Goal: Task Accomplishment & Management: Complete application form

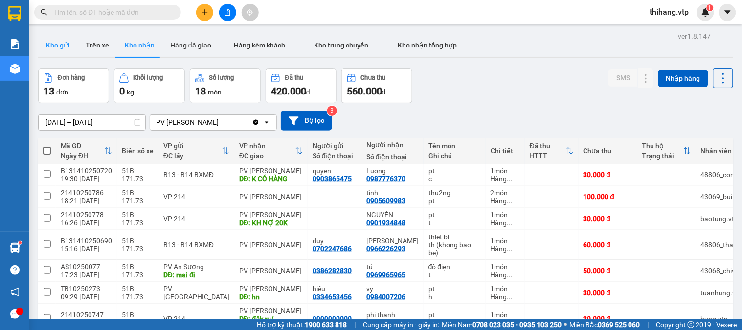
drag, startPoint x: 57, startPoint y: 38, endPoint x: 101, endPoint y: 28, distance: 44.6
click at [57, 38] on button "Kho gửi" at bounding box center [58, 44] width 40 height 23
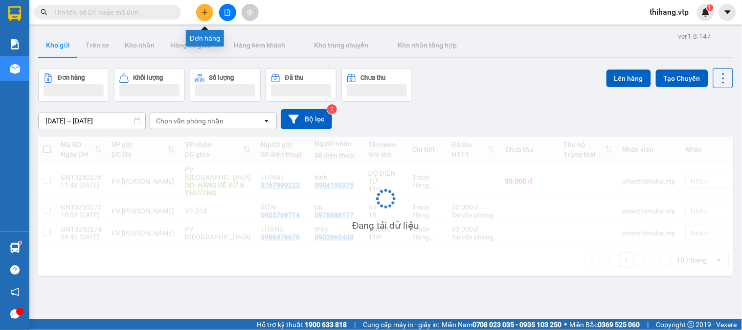
click at [199, 18] on button at bounding box center [204, 12] width 17 height 17
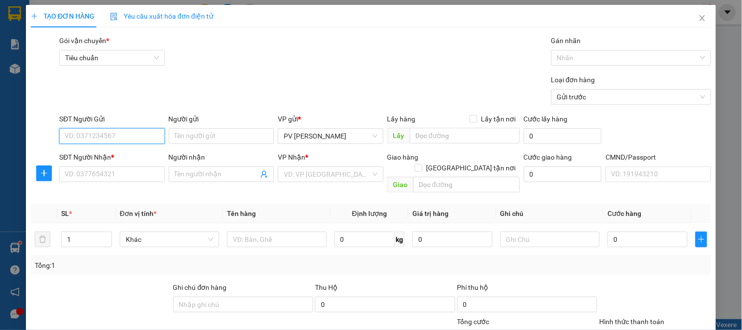
click at [98, 137] on input "SĐT Người Gửi" at bounding box center [111, 136] width 105 height 16
click at [112, 155] on div "0938791868 - bảo" at bounding box center [111, 155] width 92 height 11
type input "0938791868"
type input "bảo"
type input "0908782848"
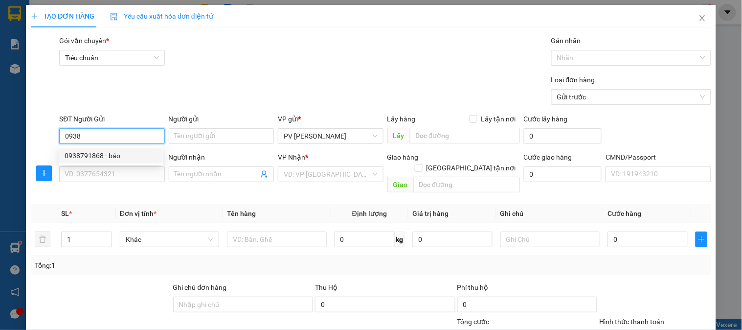
type input "ĐỒNG"
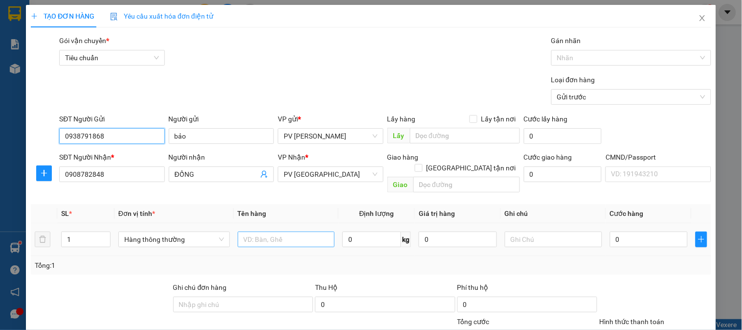
type input "0938791868"
click at [289, 235] on input "text" at bounding box center [286, 239] width 97 height 16
type input "LK"
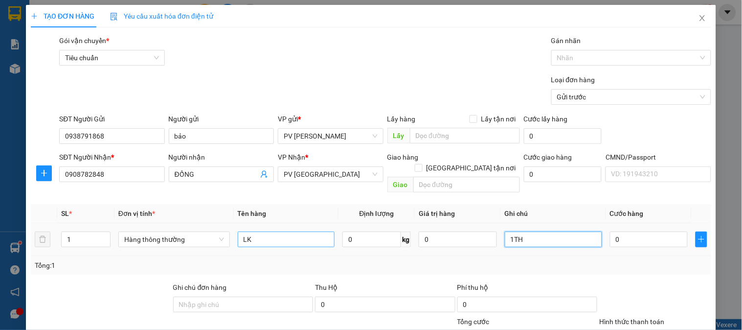
type input "1TH"
type input "4"
type input "0"
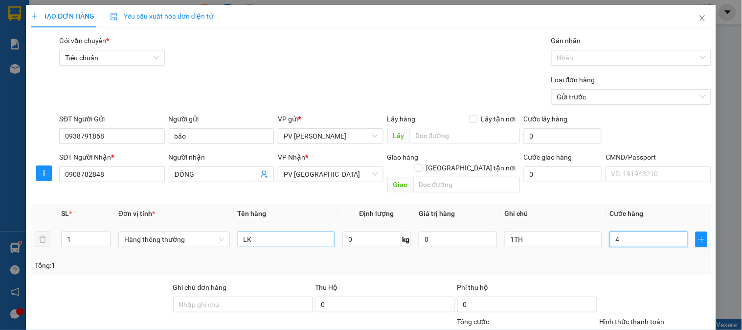
type input "0"
type input "05"
type input "5"
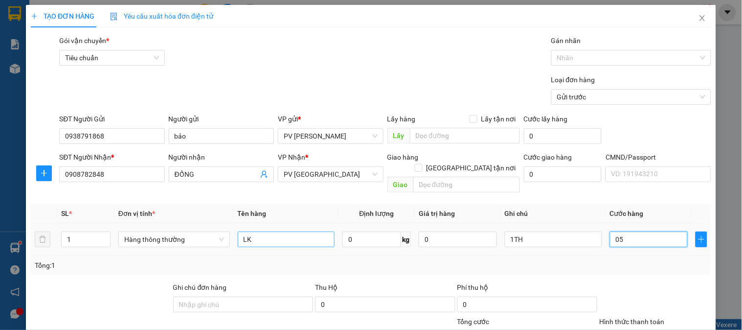
type input "050"
type input "50"
type input "0.500"
type input "500"
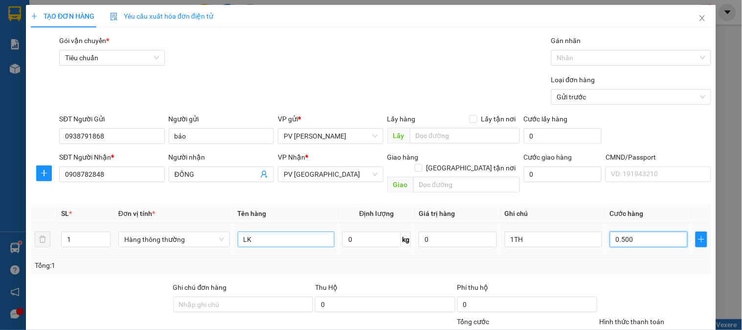
type input "500"
type input "05.000"
type input "5.000"
type input "050.000"
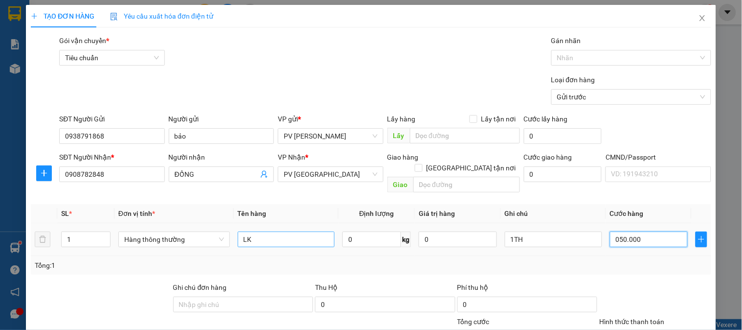
type input "50.000"
click at [614, 231] on input "050.000" at bounding box center [649, 239] width 78 height 16
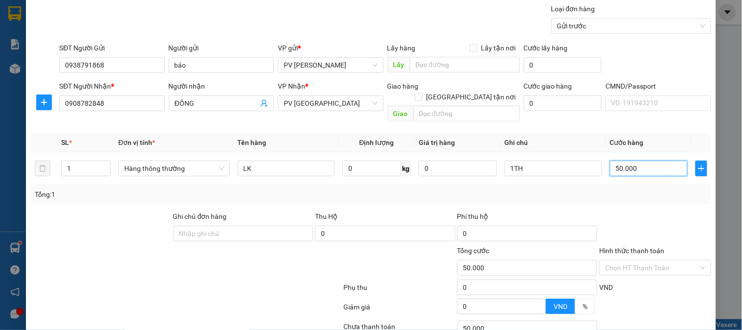
scroll to position [140, 0]
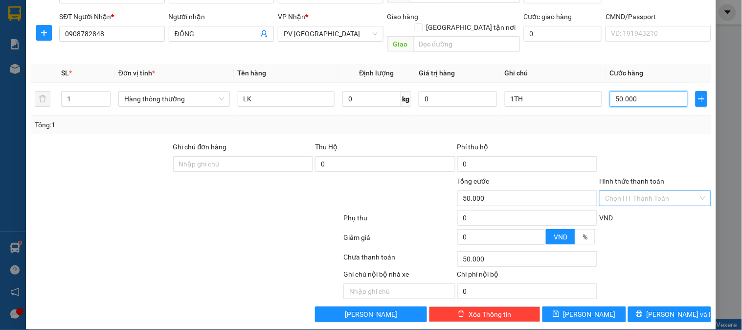
type input "50.000"
click at [650, 191] on input "Hình thức thanh toán" at bounding box center [651, 198] width 93 height 15
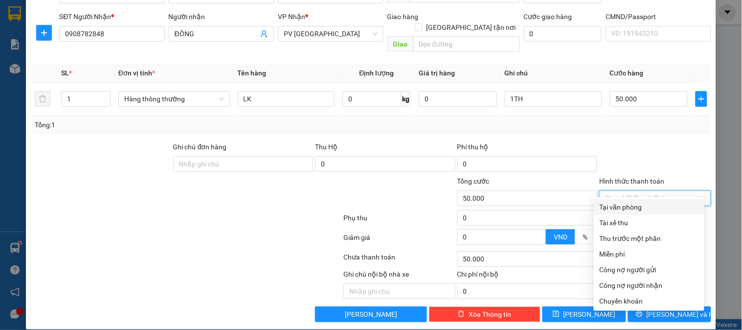
click at [634, 209] on div "Tại văn phòng" at bounding box center [649, 207] width 99 height 11
type input "0"
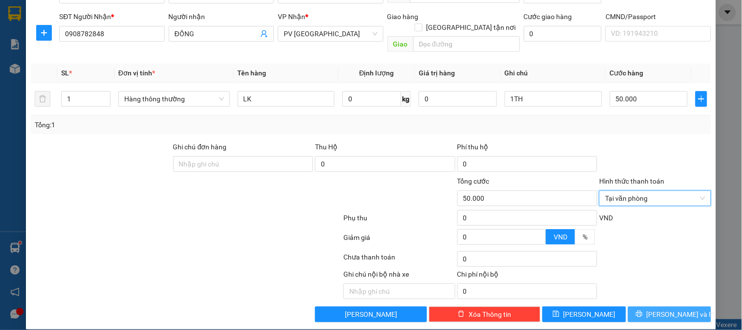
click at [661, 309] on span "[PERSON_NAME] và In" at bounding box center [681, 314] width 69 height 11
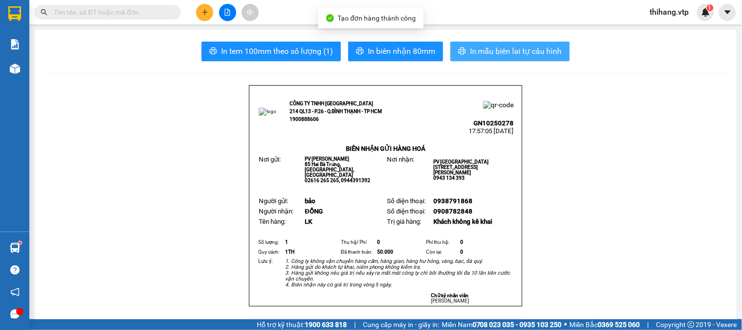
click at [498, 49] on span "In mẫu biên lai tự cấu hình" at bounding box center [516, 51] width 92 height 12
click at [514, 55] on span "In mẫu biên lai tự cấu hình" at bounding box center [516, 51] width 92 height 12
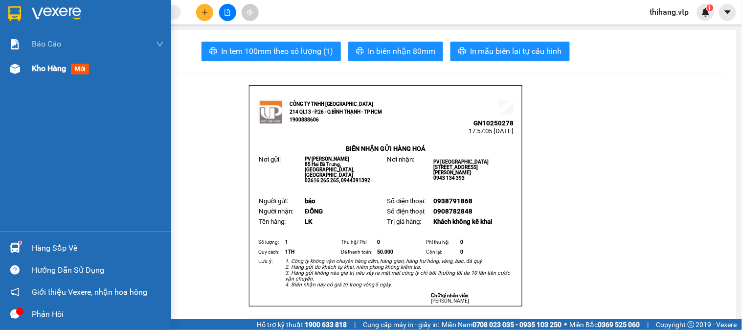
click at [37, 67] on span "Kho hàng" at bounding box center [49, 68] width 34 height 9
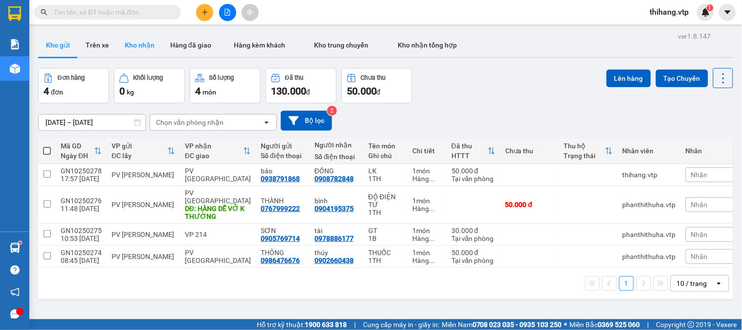
click at [144, 49] on button "Kho nhận" at bounding box center [140, 44] width 46 height 23
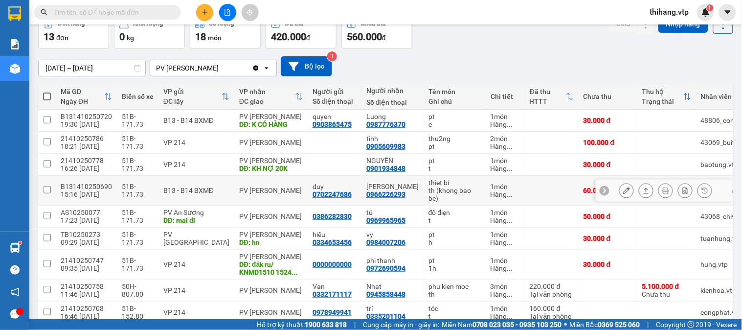
scroll to position [109, 0]
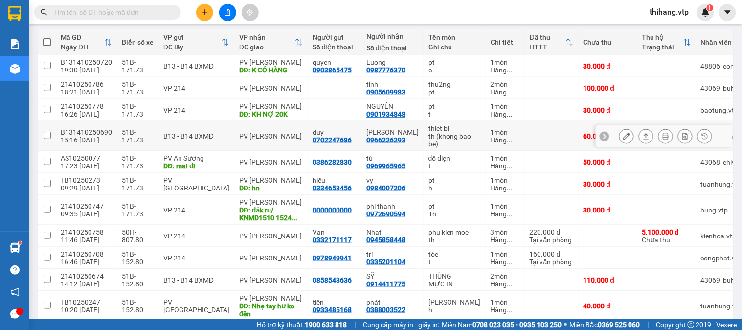
click at [620, 138] on button at bounding box center [627, 136] width 14 height 17
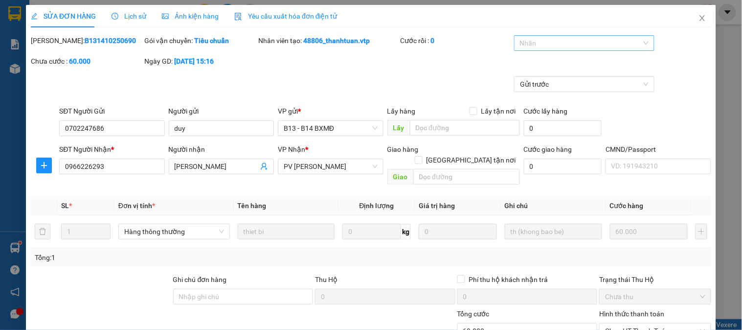
type input "0702247686"
type input "duy"
type input "0966226293"
type input "[PERSON_NAME]"
type input "0"
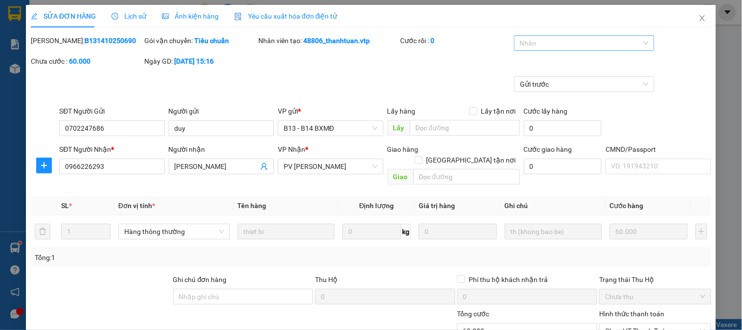
type input "60.000"
type input "3.000"
click at [531, 42] on div at bounding box center [580, 43] width 126 height 12
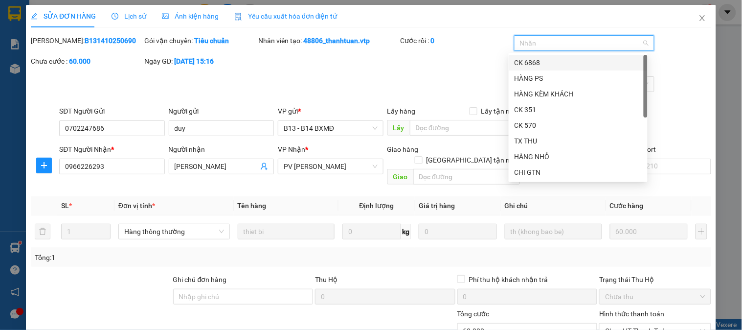
click at [531, 63] on div "CK 6868" at bounding box center [578, 62] width 127 height 11
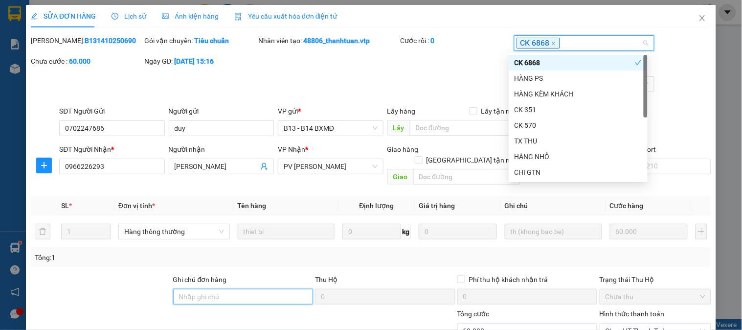
click at [253, 289] on input "Ghi chú đơn hàng" at bounding box center [243, 297] width 140 height 16
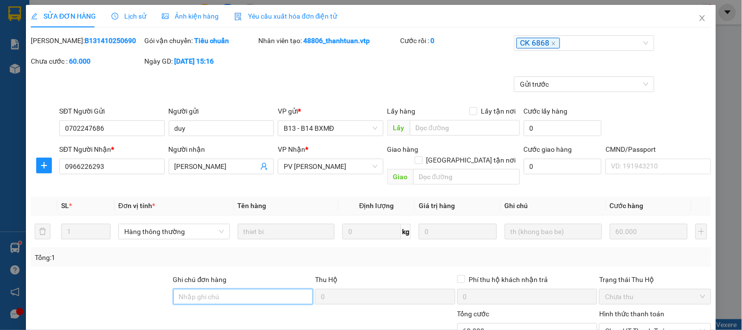
type input "E"
type input "Ẽ"
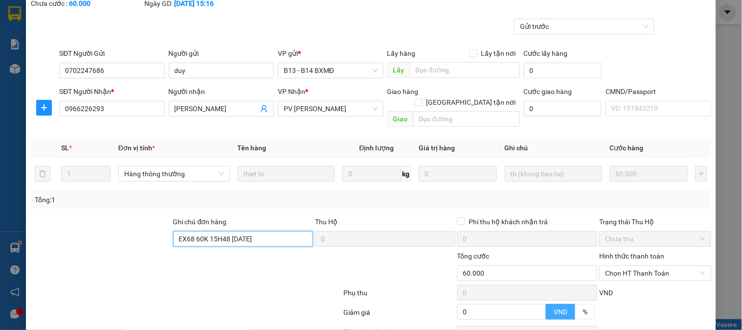
scroll to position [109, 0]
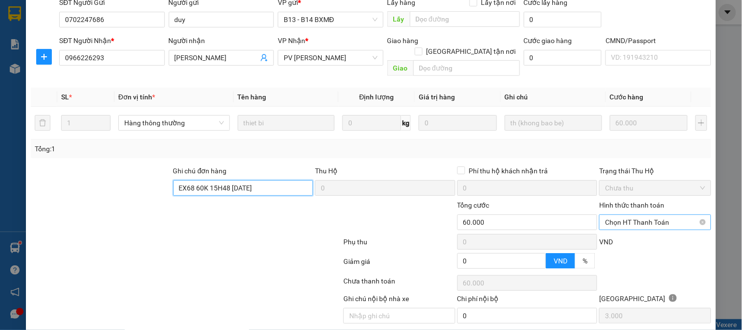
click at [608, 216] on span "Chọn HT Thanh Toán" at bounding box center [655, 222] width 100 height 15
type input "EX68 60K 15H48 [DATE]"
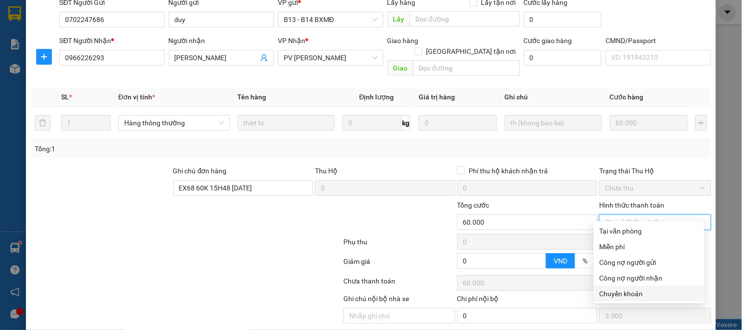
click at [622, 290] on div "Chuyển khoản" at bounding box center [649, 293] width 99 height 11
type input "0"
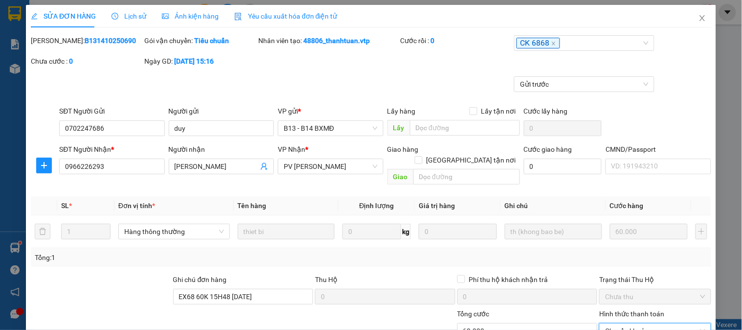
scroll to position [134, 0]
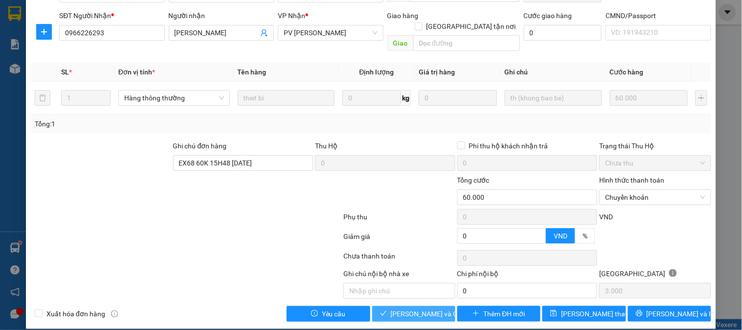
click at [416, 308] on span "[PERSON_NAME] và Giao hàng" at bounding box center [438, 313] width 94 height 11
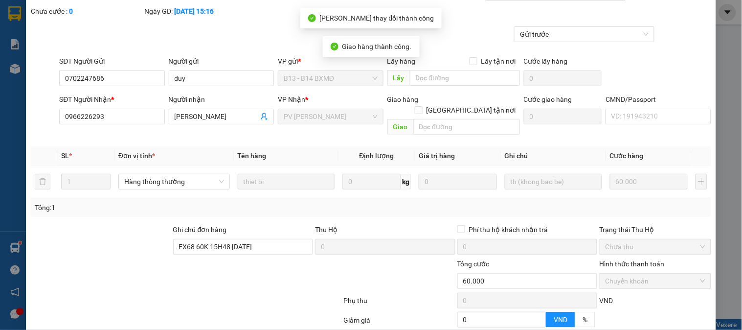
scroll to position [0, 0]
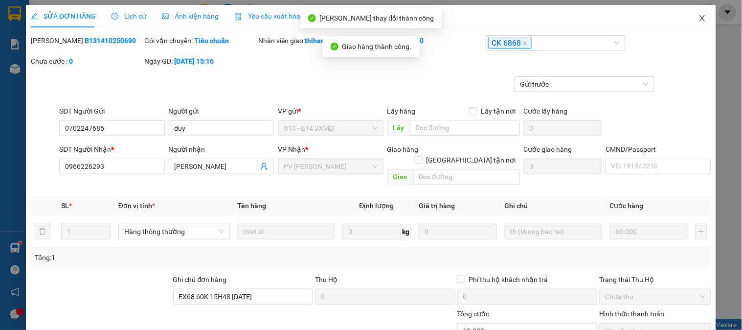
click at [700, 17] on icon "close" at bounding box center [702, 18] width 5 height 6
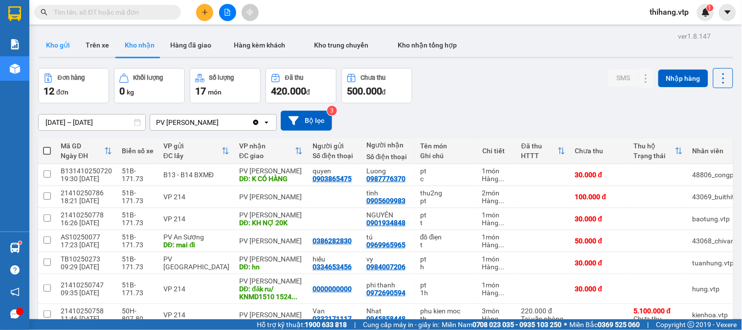
click at [63, 43] on button "Kho gửi" at bounding box center [58, 44] width 40 height 23
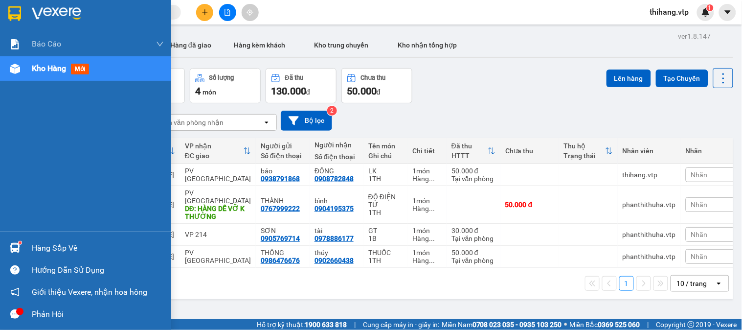
click at [37, 245] on div "Hàng sắp về" at bounding box center [98, 248] width 132 height 15
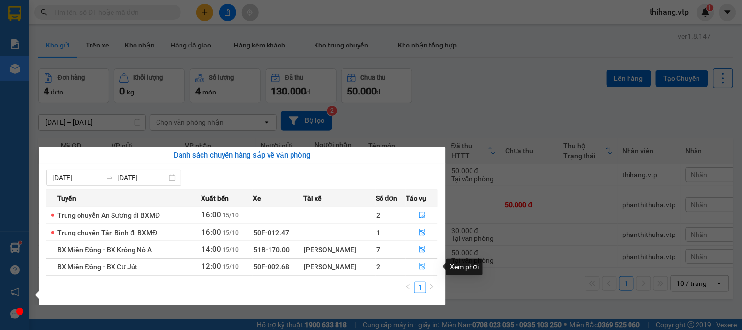
click at [421, 267] on icon "file-done" at bounding box center [422, 266] width 7 height 7
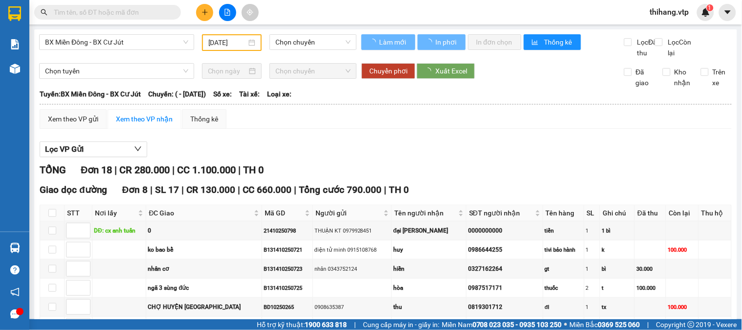
type input "[DATE]"
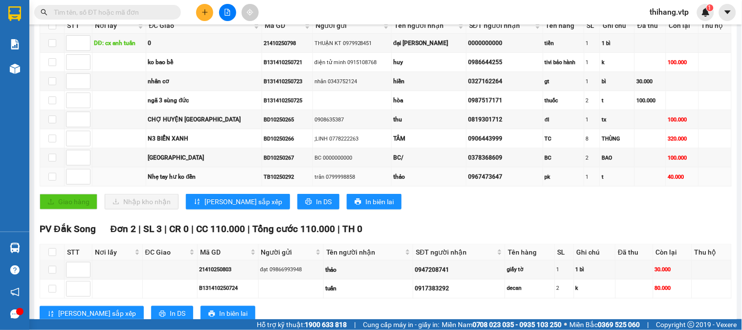
scroll to position [163, 0]
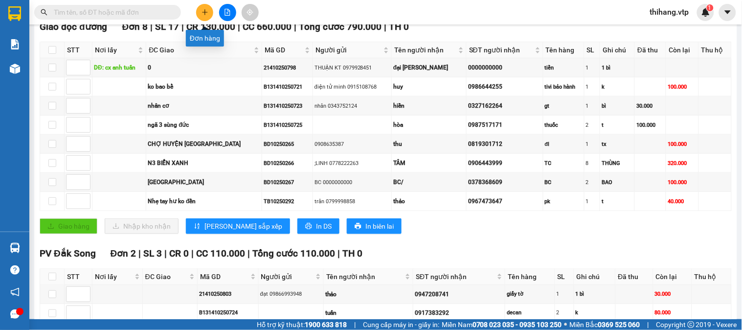
click at [207, 12] on icon "plus" at bounding box center [204, 12] width 5 height 0
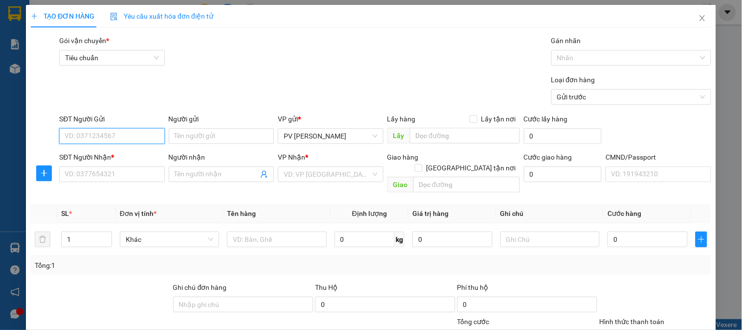
click at [110, 141] on input "SĐT Người Gửi" at bounding box center [111, 136] width 105 height 16
type input "0352856264"
click at [117, 152] on div "0352856264 - [PERSON_NAME]" at bounding box center [113, 155] width 96 height 11
type input "Tiến"
type input "0866549615"
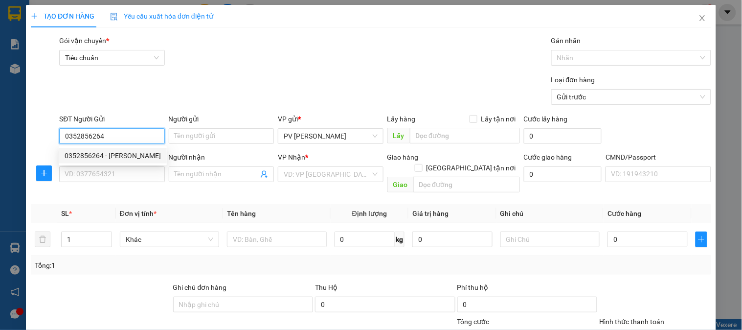
type input "đại"
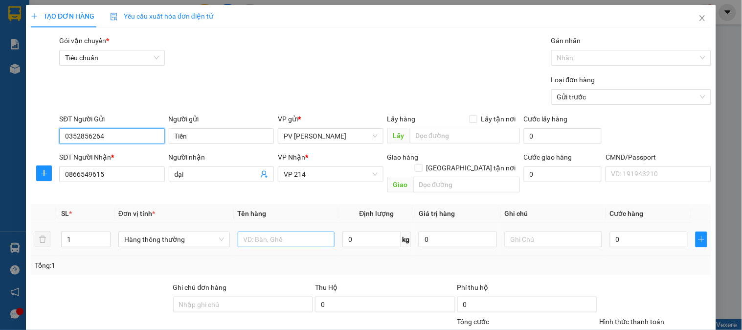
type input "0352856264"
click at [309, 231] on input "text" at bounding box center [286, 239] width 97 height 16
type input "D"
type input "ĐỒ ĂN"
type input "2"
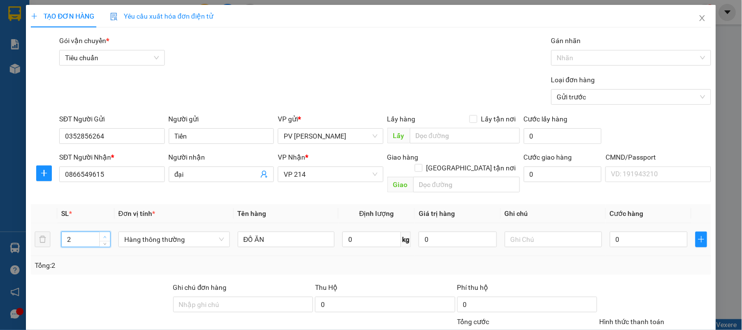
click at [105, 235] on icon "up" at bounding box center [104, 236] width 3 height 3
click at [515, 233] on input "text" at bounding box center [553, 239] width 97 height 16
type input "1TX1TÚM"
type input "9"
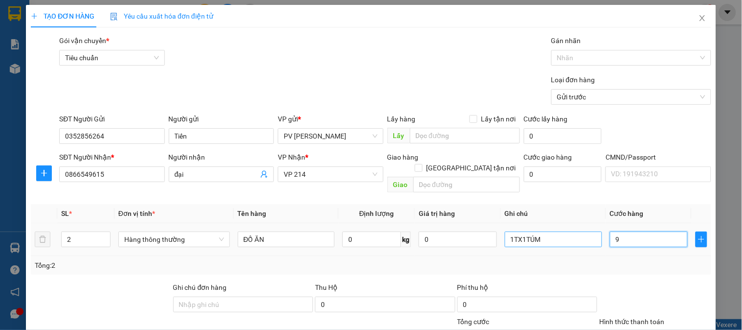
type input "9"
type input "90"
type input "900"
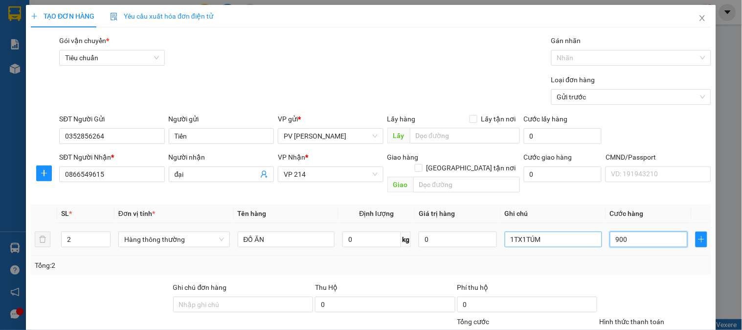
type input "900"
type input "9.000"
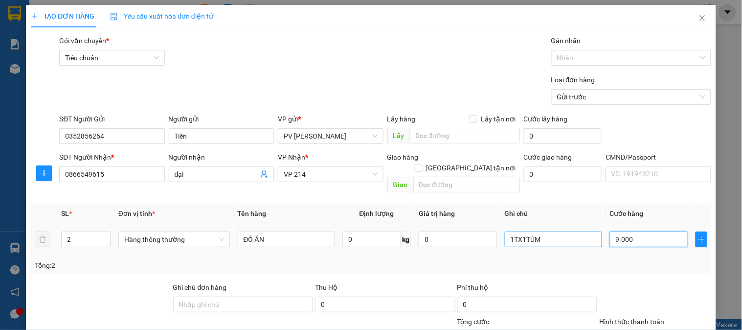
type input "90.000"
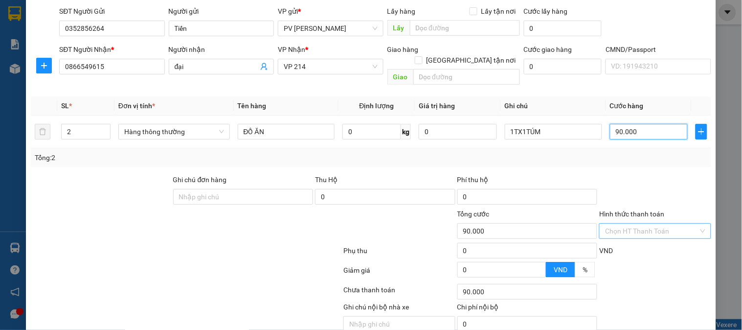
scroll to position [109, 0]
type input "90.000"
click at [647, 223] on input "Hình thức thanh toán" at bounding box center [651, 230] width 93 height 15
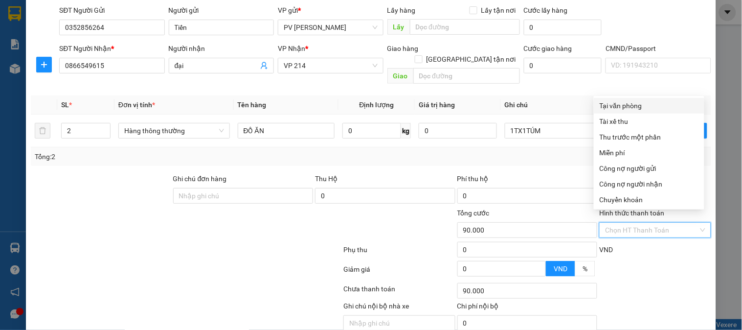
click at [628, 101] on div "Tại văn phòng" at bounding box center [649, 105] width 99 height 11
type input "0"
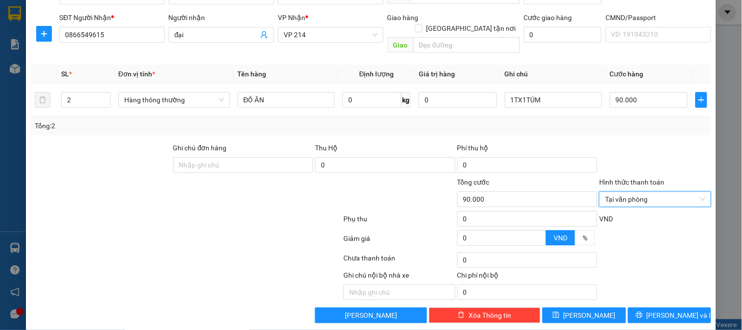
scroll to position [140, 0]
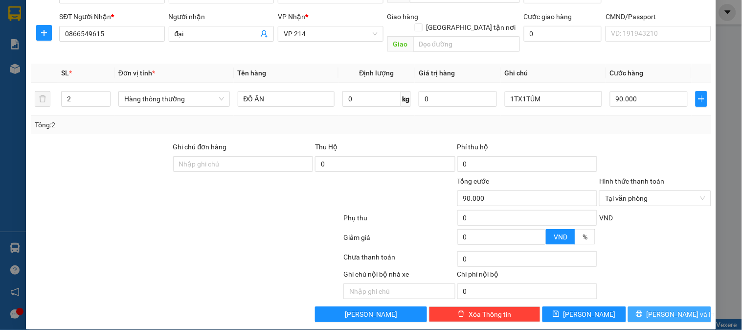
click at [664, 306] on button "[PERSON_NAME] và In" at bounding box center [669, 314] width 83 height 16
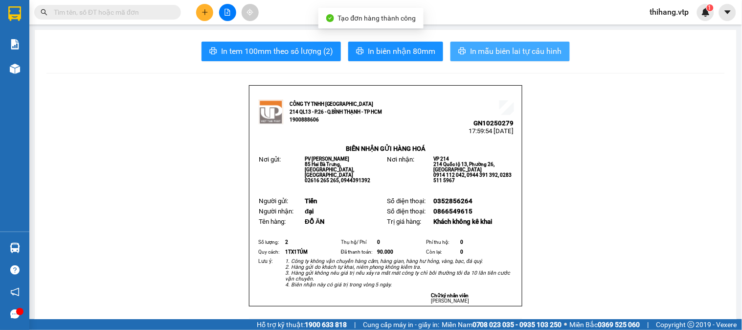
click at [538, 53] on span "In mẫu biên lai tự cấu hình" at bounding box center [516, 51] width 92 height 12
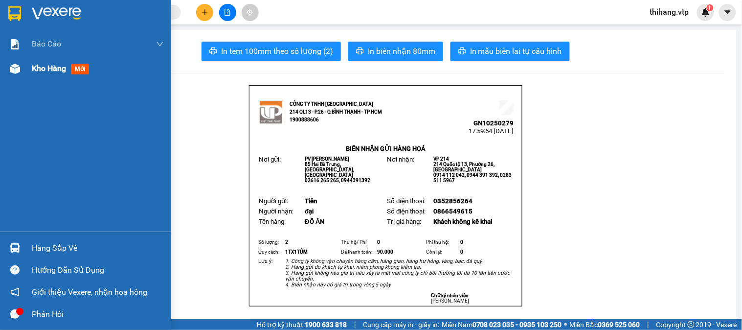
click at [39, 68] on span "Kho hàng" at bounding box center [49, 68] width 34 height 9
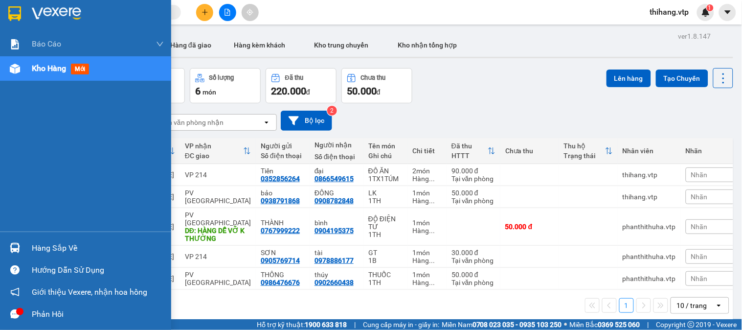
click at [43, 251] on div "Hàng sắp về" at bounding box center [98, 248] width 132 height 15
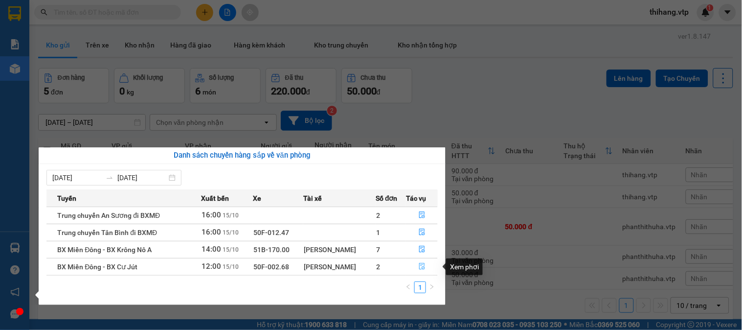
click at [422, 266] on icon "file-done" at bounding box center [422, 266] width 7 height 7
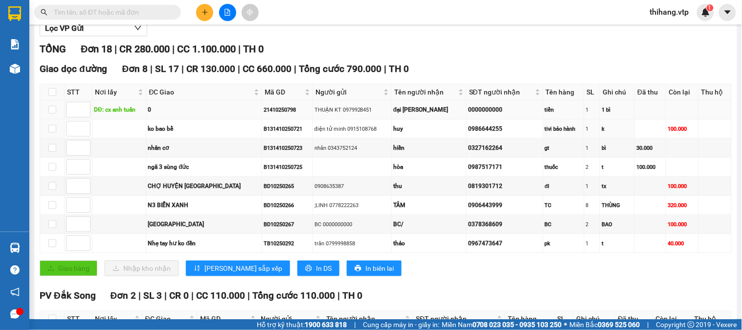
scroll to position [109, 0]
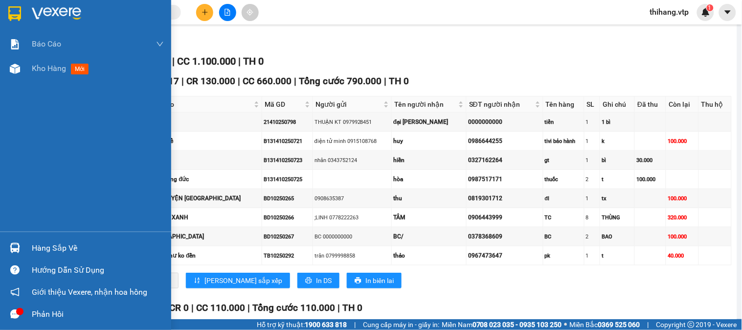
click at [36, 249] on div "Hàng sắp về" at bounding box center [98, 248] width 132 height 15
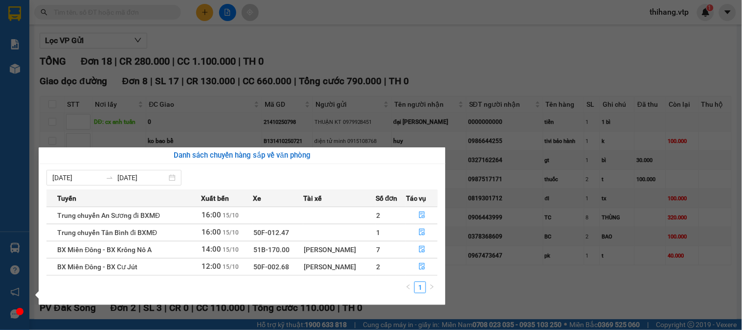
click at [400, 75] on section "Kết quả tìm kiếm ( 125 ) Bộ lọc Mã ĐH Trạng thái Món hàng Thu hộ Tổng cước Chưa…" at bounding box center [371, 165] width 742 height 330
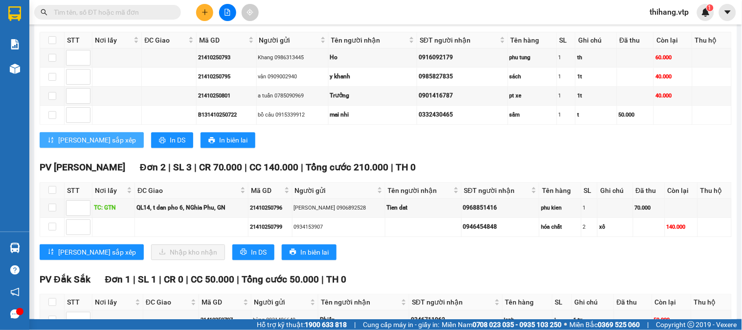
scroll to position [679, 0]
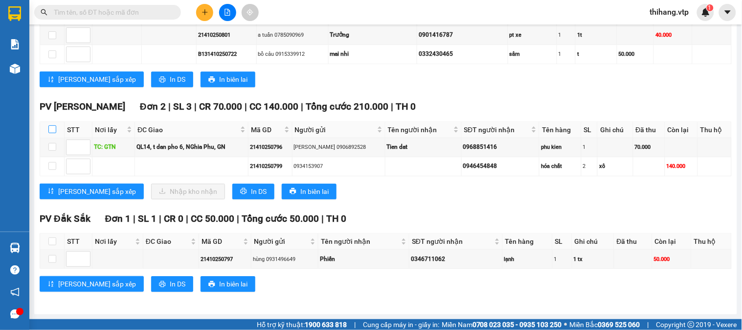
click at [53, 130] on input "checkbox" at bounding box center [52, 129] width 8 height 8
checkbox input "true"
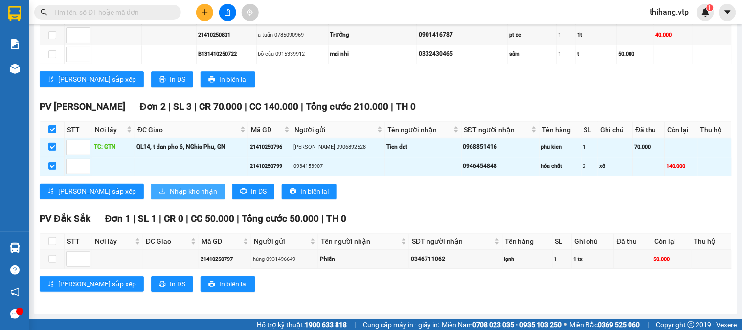
click at [170, 191] on span "Nhập kho nhận" at bounding box center [193, 191] width 47 height 11
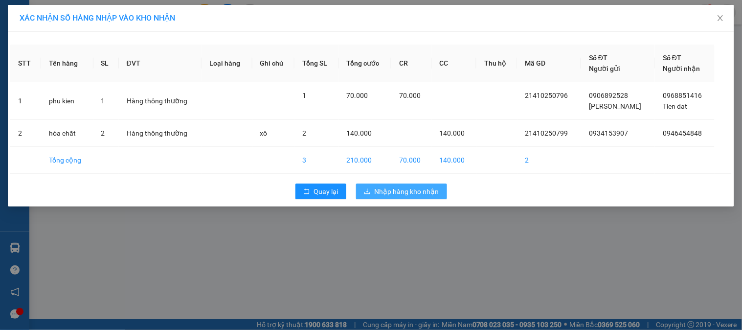
click at [420, 188] on span "Nhập hàng kho nhận" at bounding box center [407, 191] width 65 height 11
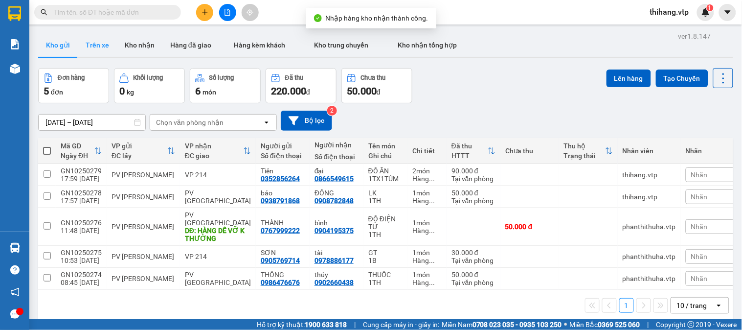
click at [103, 42] on button "Trên xe" at bounding box center [97, 44] width 39 height 23
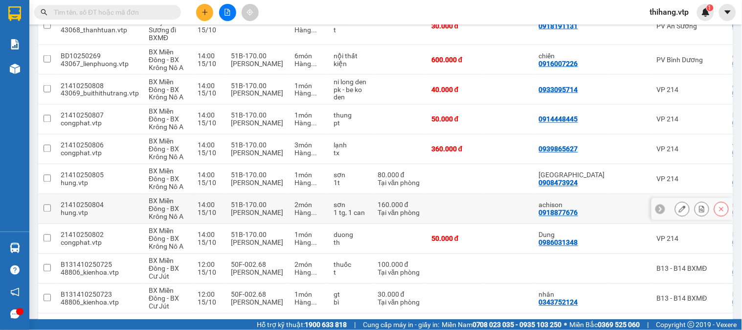
scroll to position [430, 0]
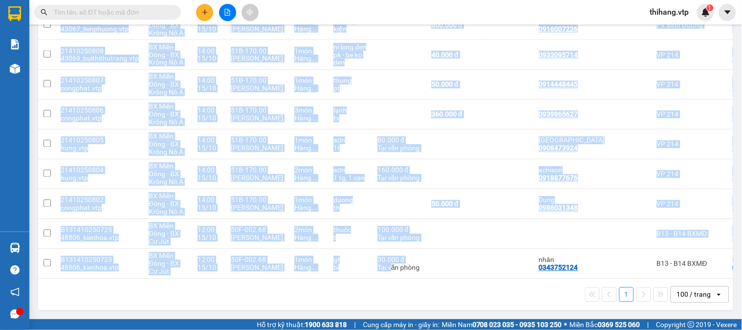
drag, startPoint x: 389, startPoint y: 275, endPoint x: 499, endPoint y: 278, distance: 110.7
click at [499, 278] on div "Mã đơn hàng Nhân viên Tuyến Chuyến Xe Tài xế Chi tiết Tên món Ghi chú Đã thu HT…" at bounding box center [385, 0] width 695 height 558
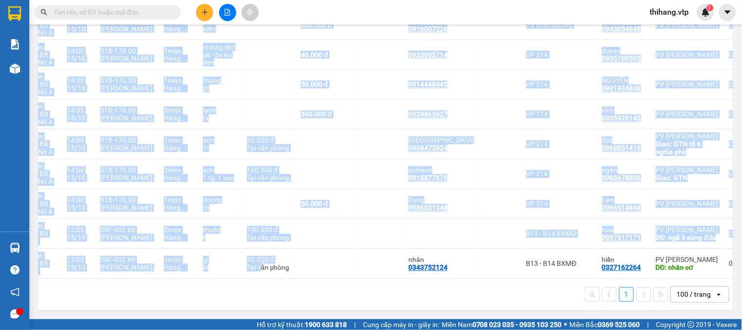
scroll to position [0, 138]
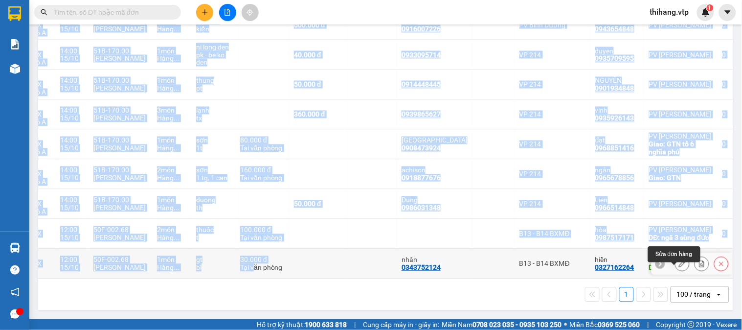
click at [679, 260] on icon at bounding box center [682, 263] width 7 height 7
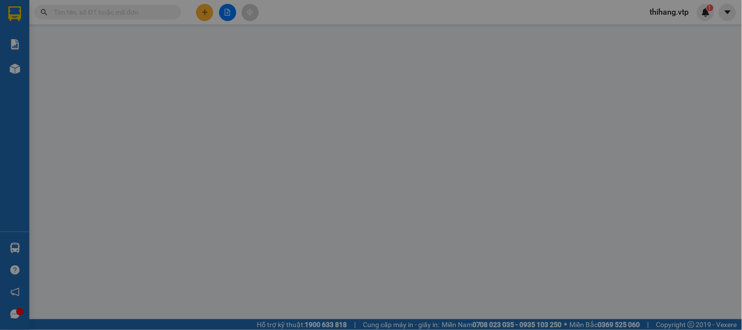
type input "1.500"
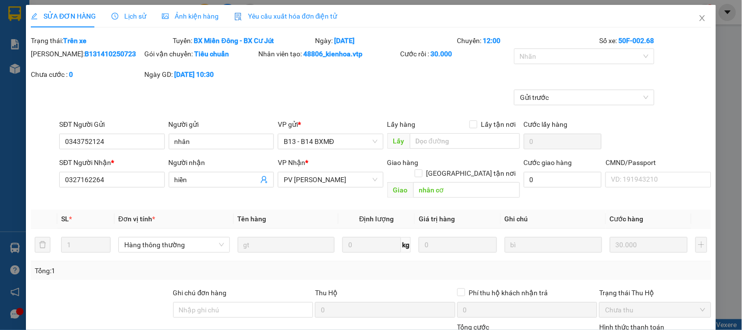
type input "0343752124"
type input "nhân"
type input "0327162264"
type input "hiền"
type input "nhân cơ"
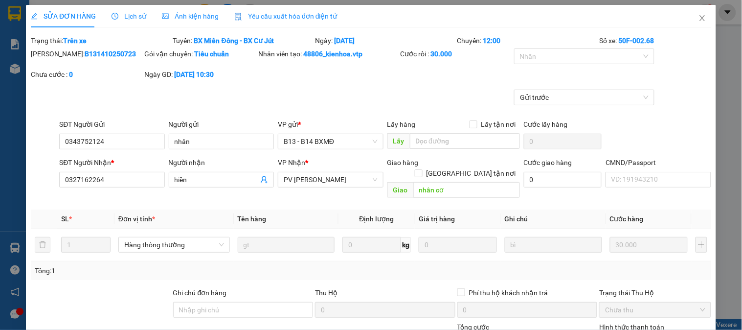
type input "0"
type input "30.000"
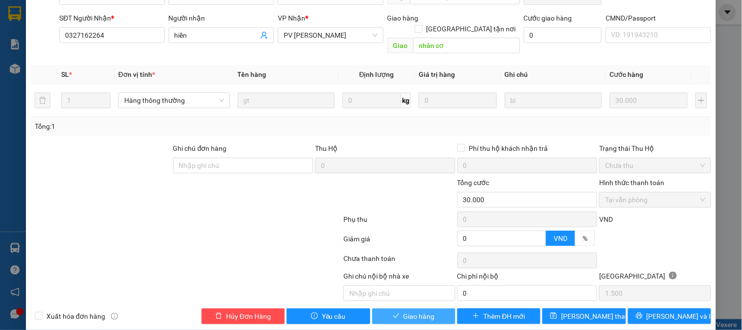
click at [427, 311] on span "Giao hàng" at bounding box center [419, 316] width 31 height 11
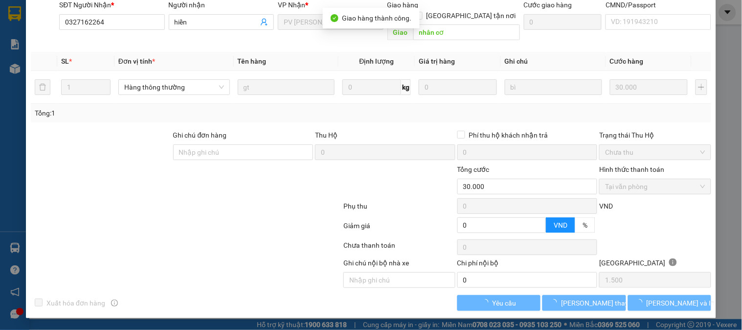
scroll to position [13, 0]
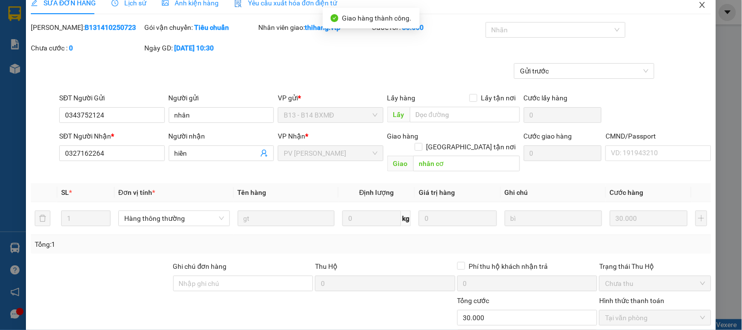
click at [699, 8] on icon "close" at bounding box center [703, 5] width 8 height 8
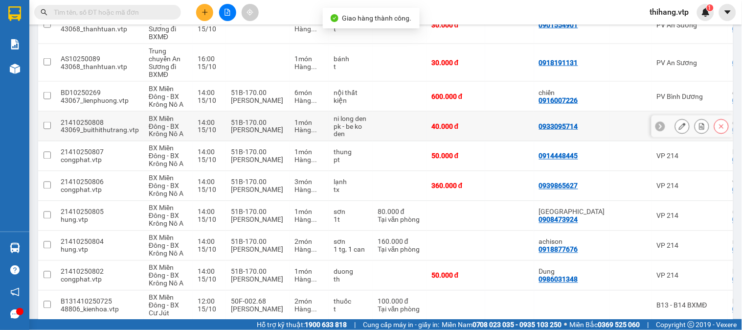
scroll to position [400, 0]
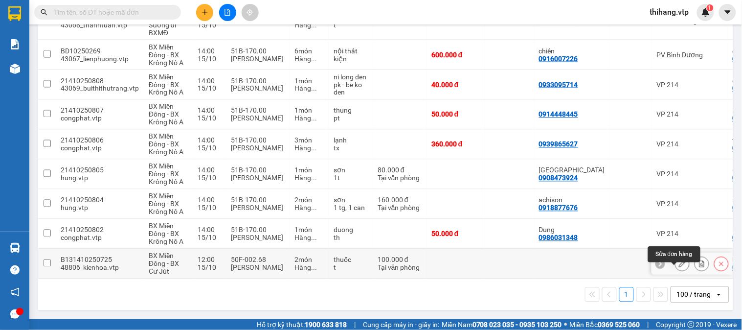
click at [681, 262] on button at bounding box center [683, 263] width 14 height 17
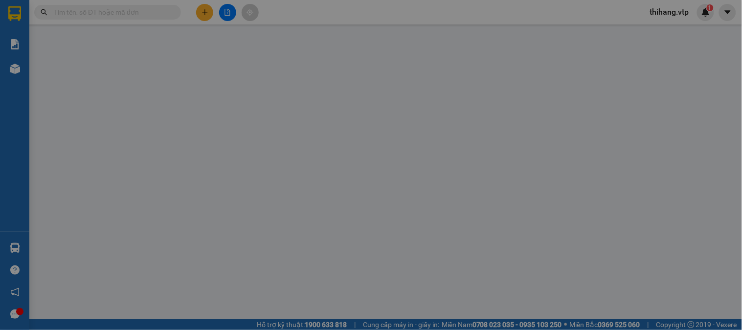
type input "0987517171"
type input "hòa"
type input "ngã 3 sùng đức"
type input "0"
type input "100.000"
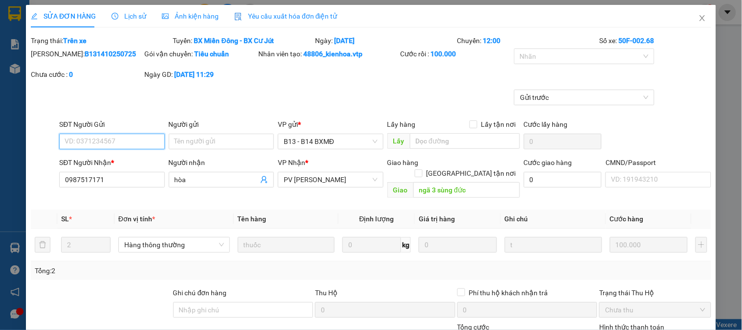
type input "5.000"
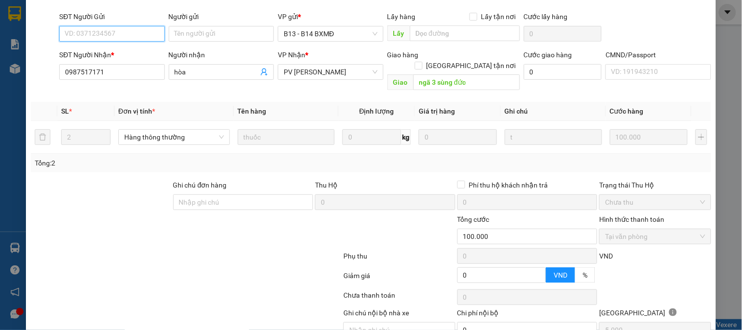
scroll to position [147, 0]
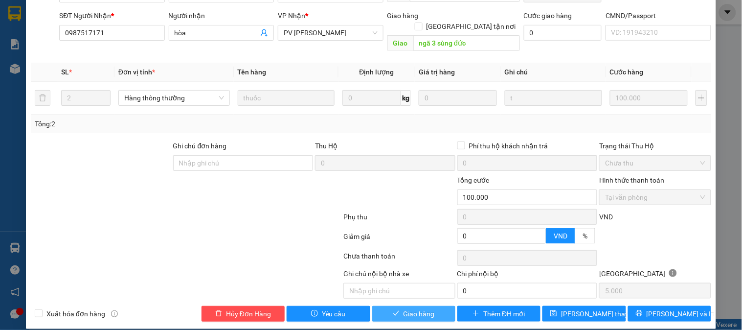
click at [424, 308] on span "Giao hàng" at bounding box center [419, 313] width 31 height 11
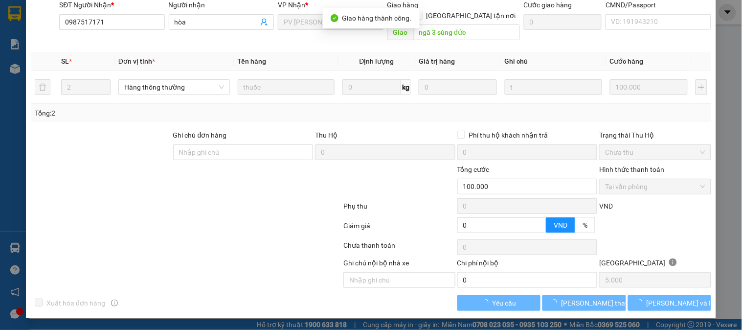
scroll to position [0, 0]
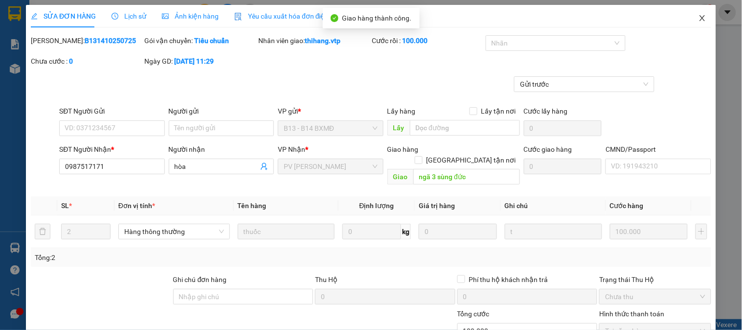
click at [699, 18] on icon "close" at bounding box center [703, 18] width 8 height 8
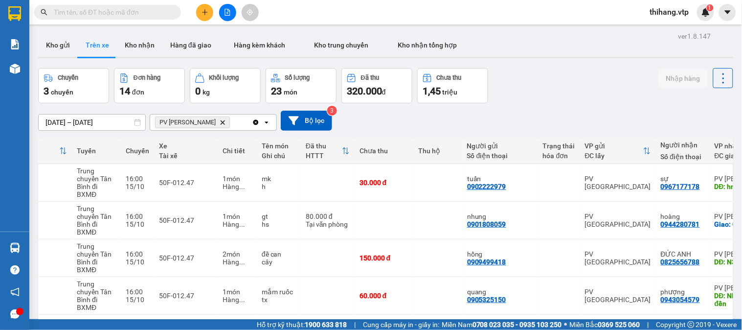
click at [57, 54] on button "Kho gửi" at bounding box center [58, 44] width 40 height 23
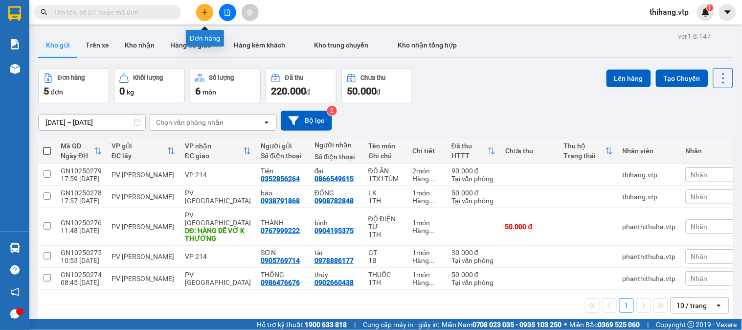
click at [207, 13] on icon "plus" at bounding box center [205, 12] width 7 height 7
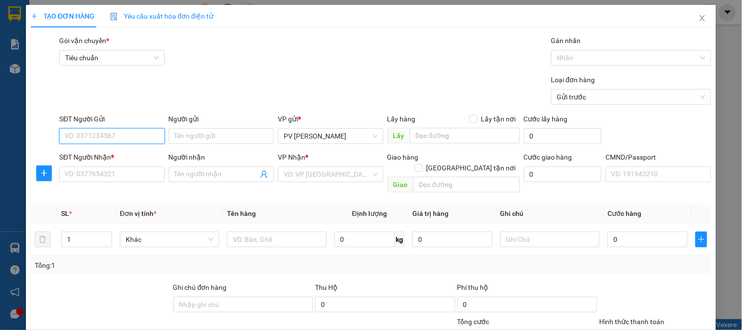
click at [127, 138] on input "SĐT Người Gửi" at bounding box center [111, 136] width 105 height 16
click at [84, 140] on input "0974" at bounding box center [111, 136] width 105 height 16
click at [98, 157] on div "0974285285 - PVGN" at bounding box center [111, 155] width 92 height 11
type input "0974285285"
type input "PVGN"
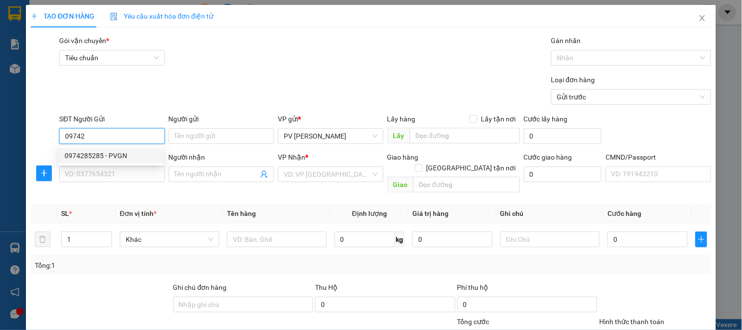
type input "0123456789"
type input "KẾ TOÁN VTP"
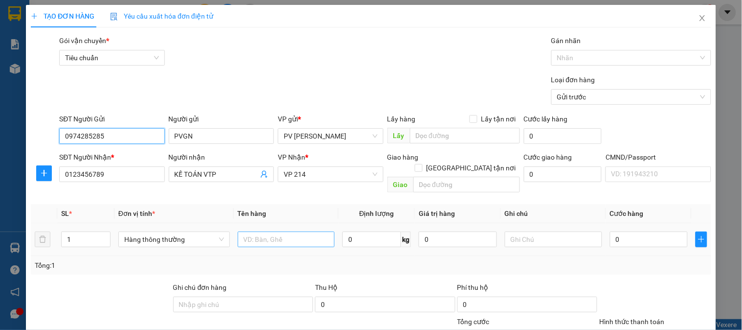
type input "0974285285"
click at [296, 231] on input "text" at bounding box center [286, 239] width 97 height 16
type input "TIỀN"
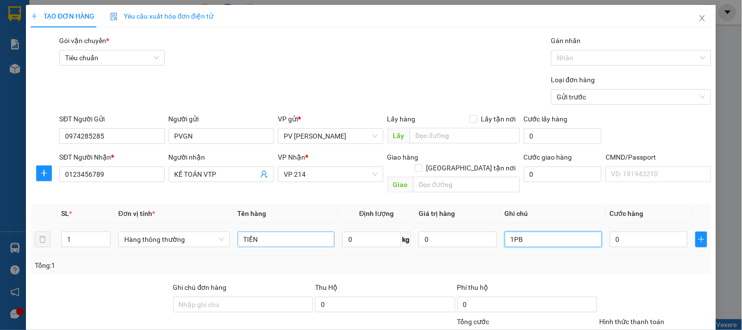
type input "1PB"
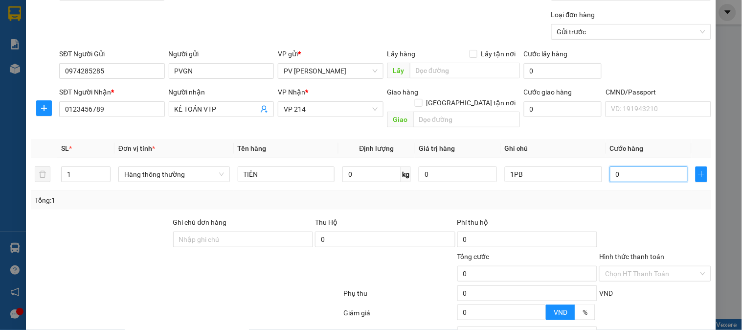
scroll to position [140, 0]
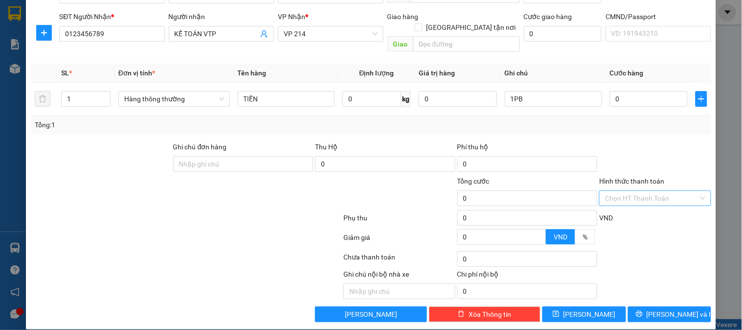
click at [628, 192] on input "Hình thức thanh toán" at bounding box center [651, 198] width 93 height 15
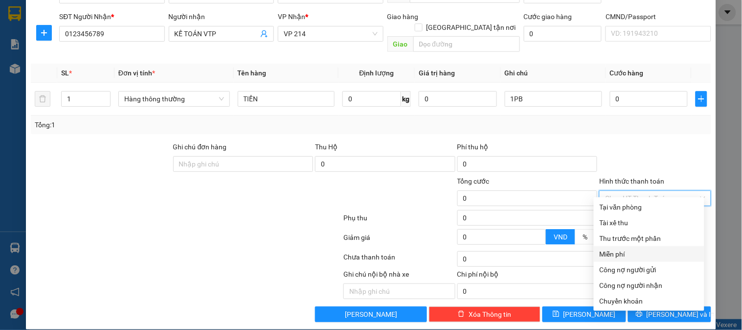
click at [605, 251] on div "Miễn phí" at bounding box center [649, 254] width 99 height 11
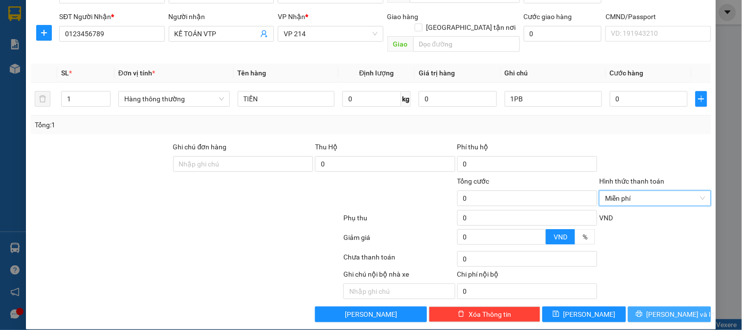
click at [669, 309] on span "[PERSON_NAME] và In" at bounding box center [681, 314] width 69 height 11
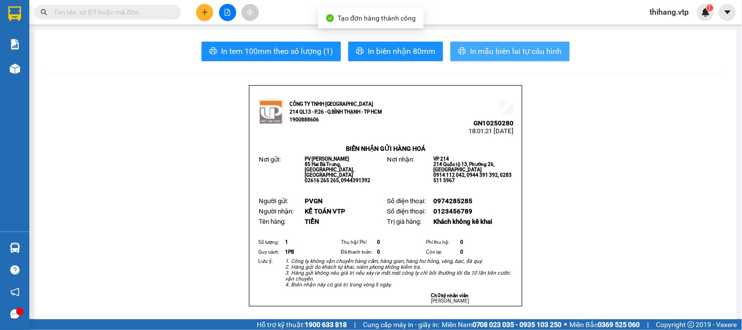
click at [516, 49] on span "In mẫu biên lai tự cấu hình" at bounding box center [516, 51] width 92 height 12
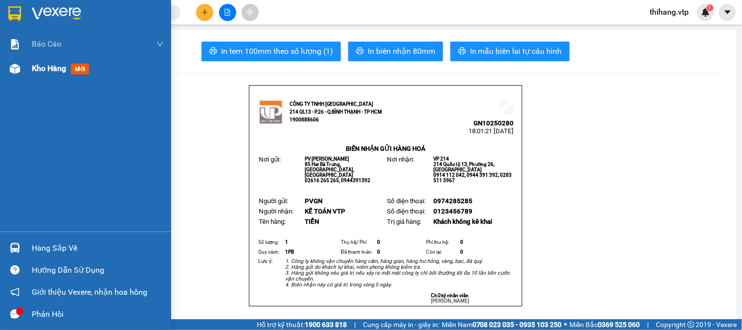
click at [34, 69] on span "Kho hàng" at bounding box center [49, 68] width 34 height 9
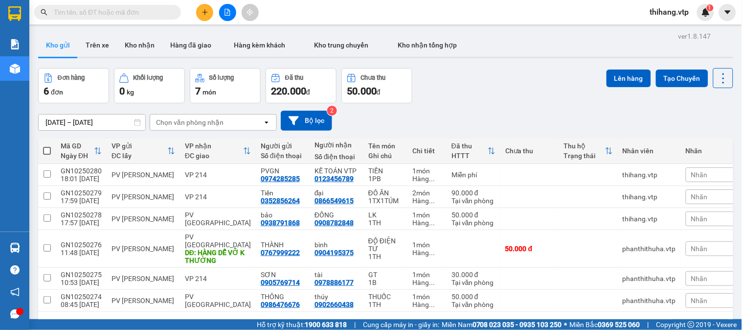
click at [45, 153] on span at bounding box center [47, 151] width 8 height 8
click at [47, 146] on input "checkbox" at bounding box center [47, 146] width 0 height 0
checkbox input "true"
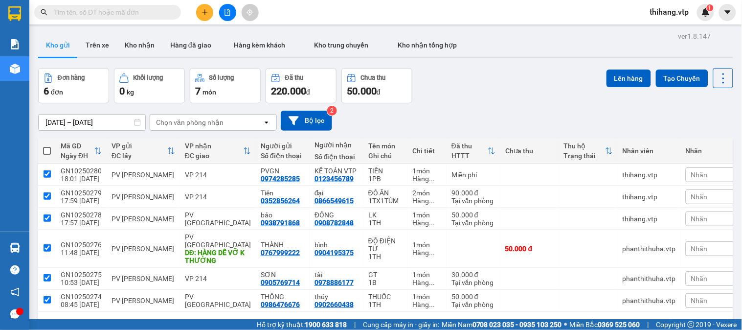
checkbox input "true"
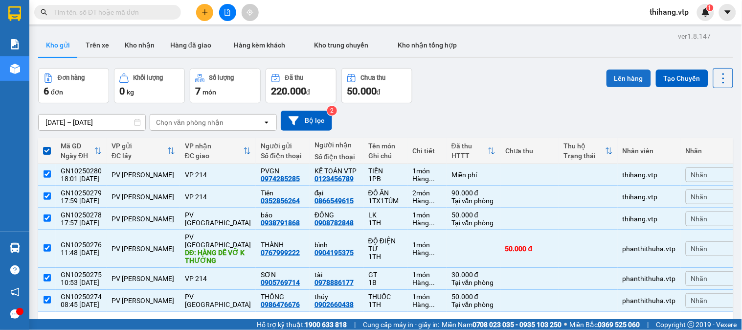
click at [607, 80] on button "Lên hàng" at bounding box center [629, 78] width 45 height 18
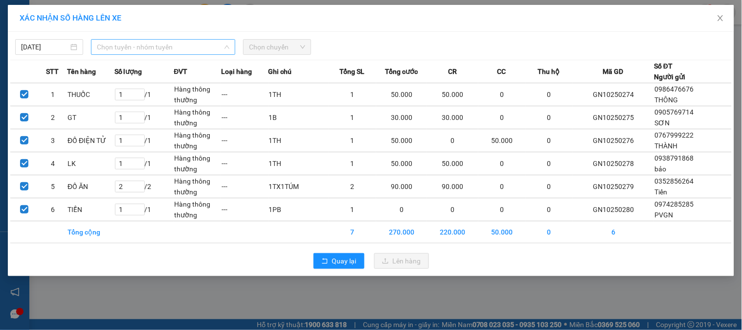
click at [170, 42] on span "Chọn tuyến - nhóm tuyến" at bounding box center [163, 47] width 133 height 15
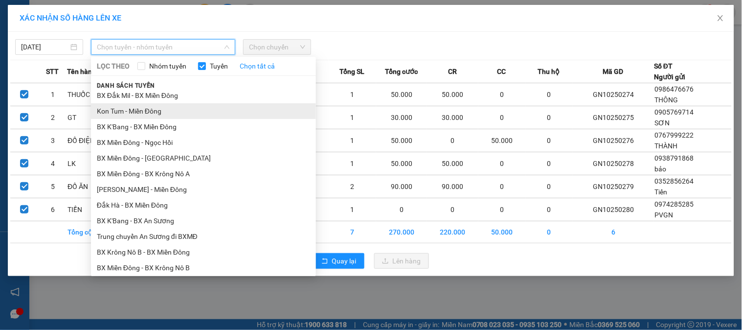
scroll to position [217, 0]
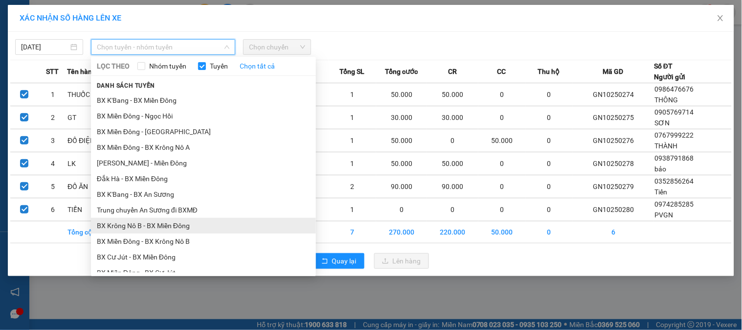
click at [135, 226] on li "BX Krông Nô B - BX Miền Đông" at bounding box center [203, 226] width 225 height 16
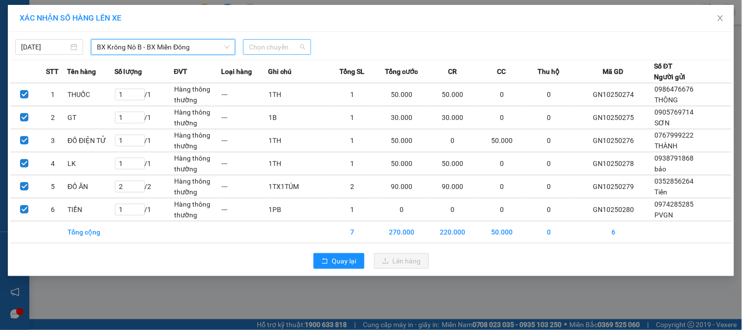
drag, startPoint x: 273, startPoint y: 52, endPoint x: 279, endPoint y: 61, distance: 10.9
click at [273, 51] on span "Chọn chuyến" at bounding box center [277, 47] width 56 height 15
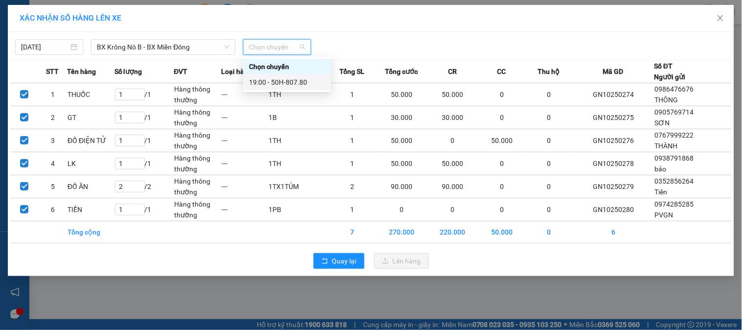
click at [285, 86] on div "19:00 - 50H-807.80" at bounding box center [287, 82] width 76 height 11
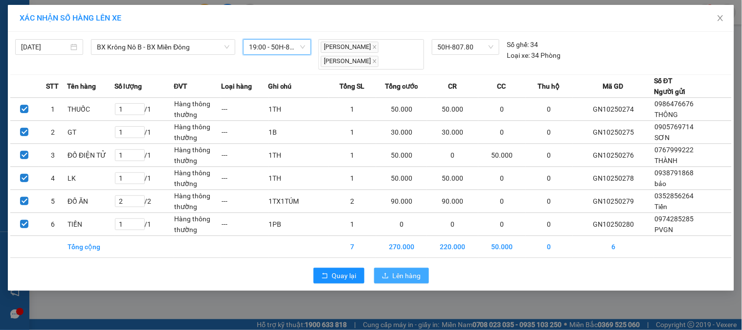
click at [408, 272] on span "Lên hàng" at bounding box center [407, 275] width 28 height 11
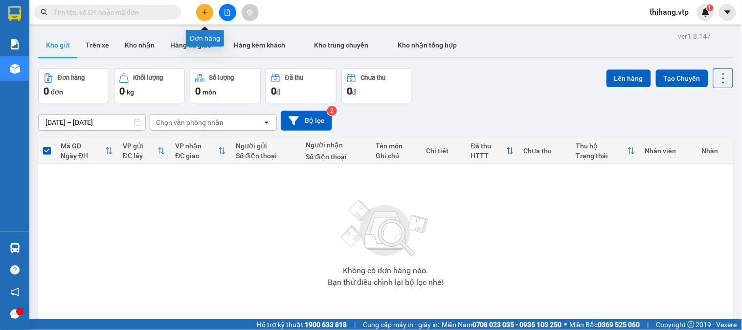
click at [208, 12] on icon "plus" at bounding box center [205, 12] width 7 height 7
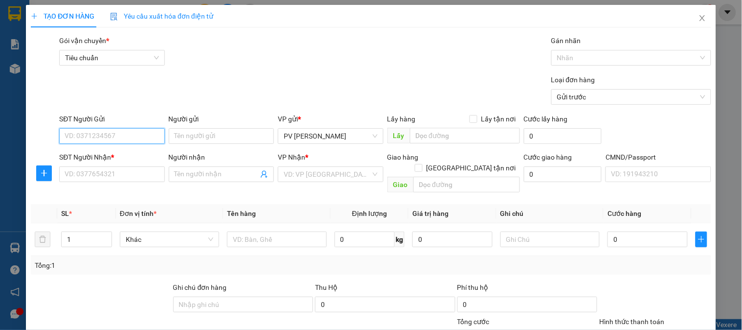
click at [123, 138] on input "SĐT Người Gửi" at bounding box center [111, 136] width 105 height 16
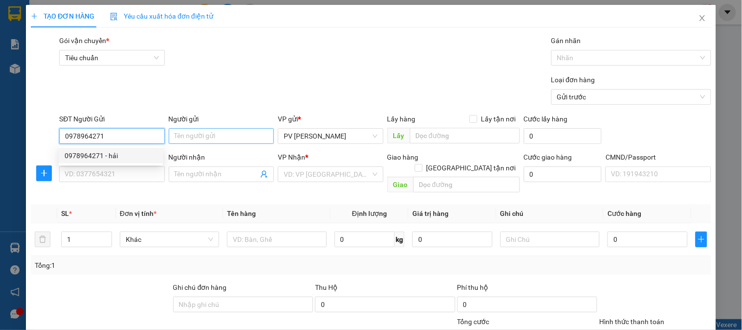
type input "0978964271"
click at [176, 138] on input "Người gửi" at bounding box center [221, 136] width 105 height 16
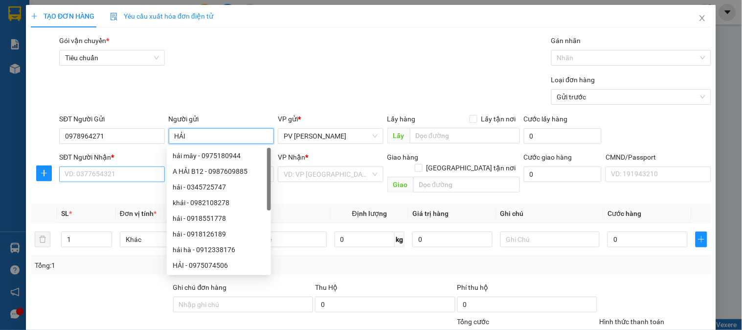
type input "HẢI"
click at [128, 170] on input "SĐT Người Nhận *" at bounding box center [111, 174] width 105 height 16
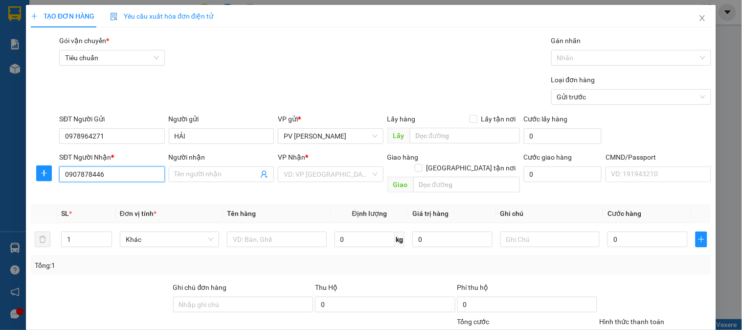
type input "0907878446"
type input "THÁI"
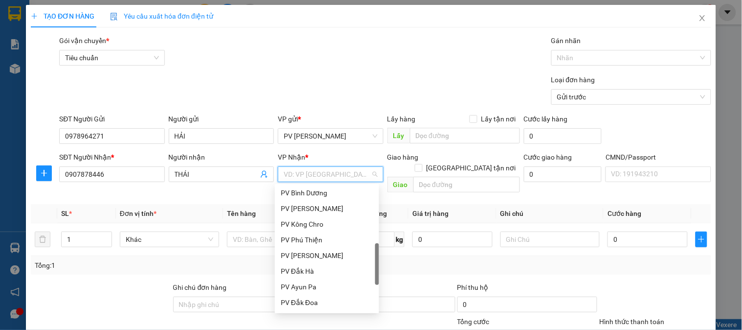
scroll to position [72, 0]
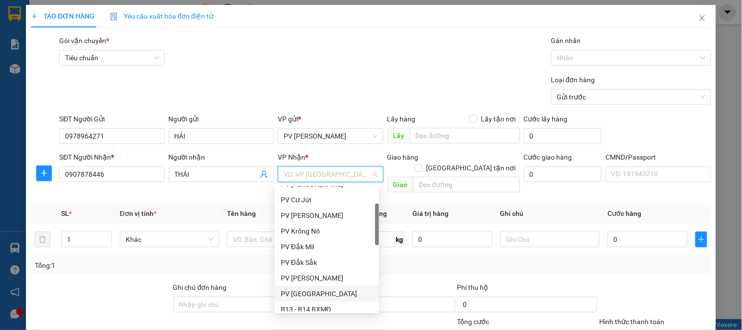
click at [299, 290] on div "PV [GEOGRAPHIC_DATA]" at bounding box center [327, 293] width 92 height 11
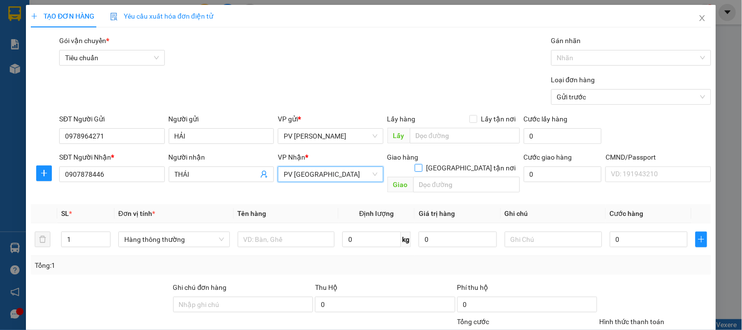
click at [422, 164] on input "[GEOGRAPHIC_DATA] tận nơi" at bounding box center [418, 167] width 7 height 7
checkbox input "true"
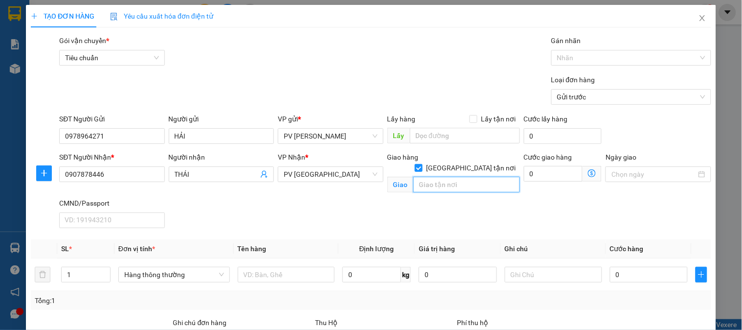
drag, startPoint x: 458, startPoint y: 175, endPoint x: 457, endPoint y: 169, distance: 6.4
click at [457, 177] on input "text" at bounding box center [467, 185] width 107 height 16
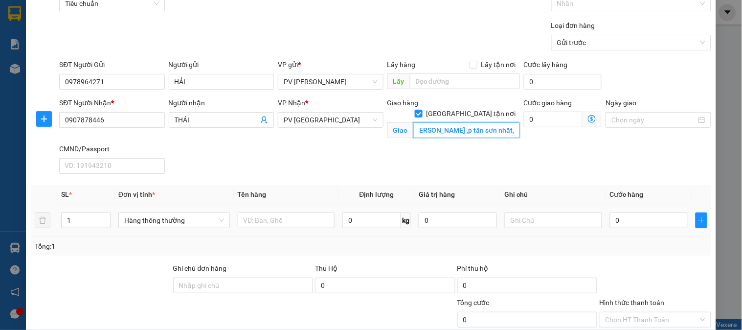
scroll to position [109, 0]
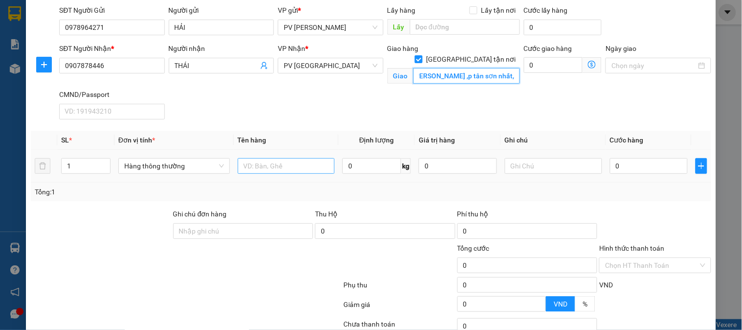
type input "GTN SÔ 207/25/5 [PERSON_NAME] ,p tân sơn nhất,TB"
click at [251, 167] on input "text" at bounding box center [286, 166] width 97 height 16
type input "TC"
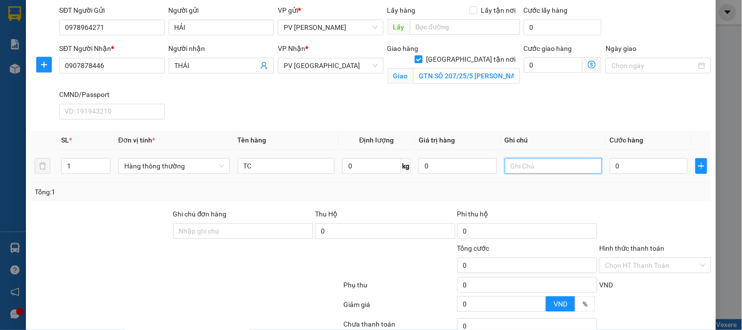
drag, startPoint x: 561, startPoint y: 172, endPoint x: 568, endPoint y: 169, distance: 7.7
click at [565, 170] on input "text" at bounding box center [553, 166] width 97 height 16
type input "1TH"
click at [619, 167] on input "0" at bounding box center [649, 166] width 78 height 16
type input "6"
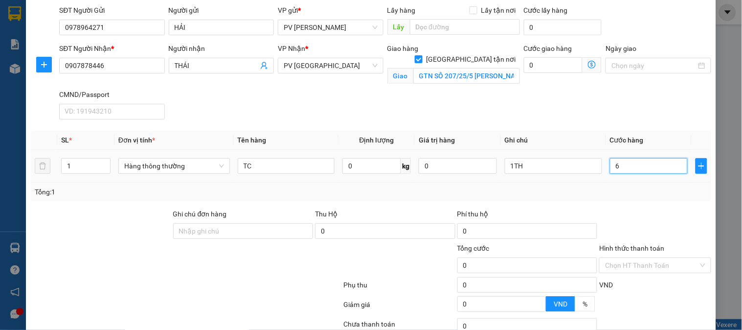
type input "6"
type input "60"
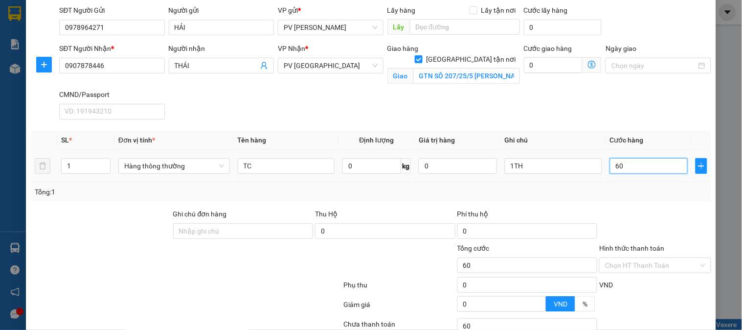
type input "600"
type input "6.000"
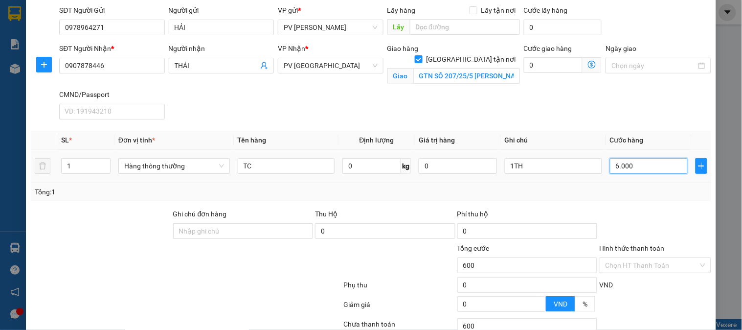
type input "6.000"
type input "60.000"
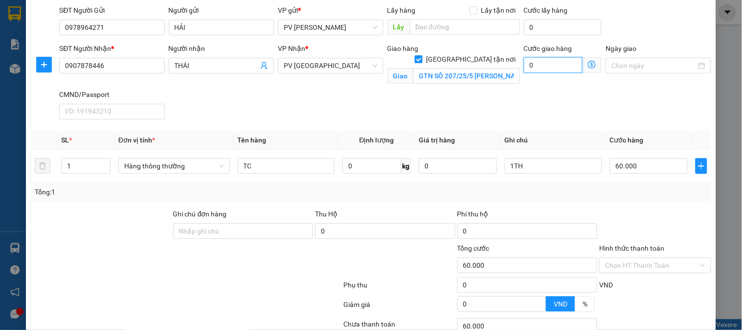
click at [546, 62] on input "0" at bounding box center [553, 65] width 59 height 16
type input "1"
type input "60.001"
type input "12"
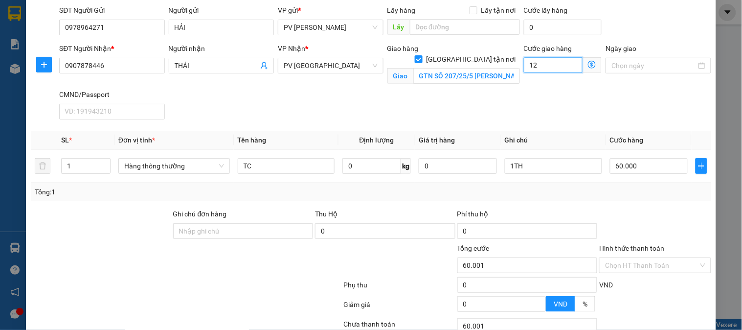
type input "60.012"
type input "120"
type input "60.120"
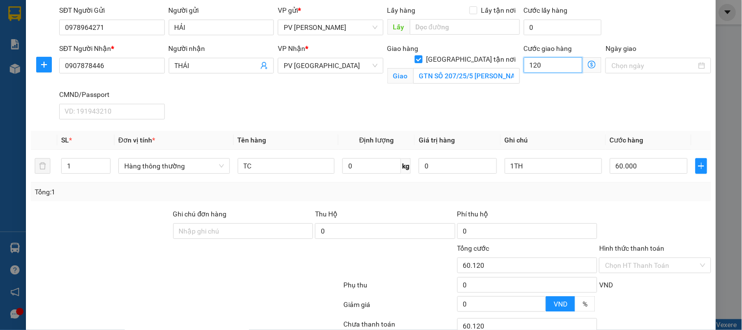
type input "1.200"
type input "61.200"
type input "12.000"
type input "72.000"
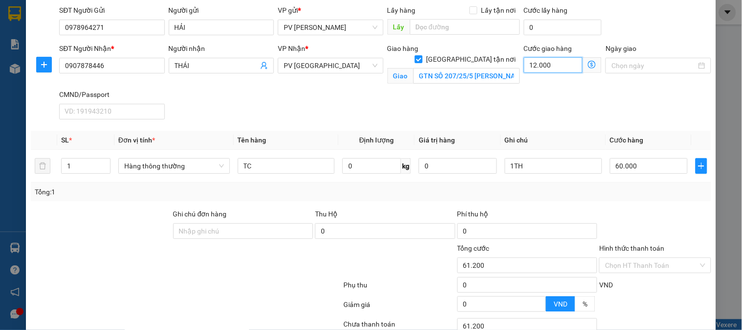
type input "72.000"
type input "120.000"
type input "180.000"
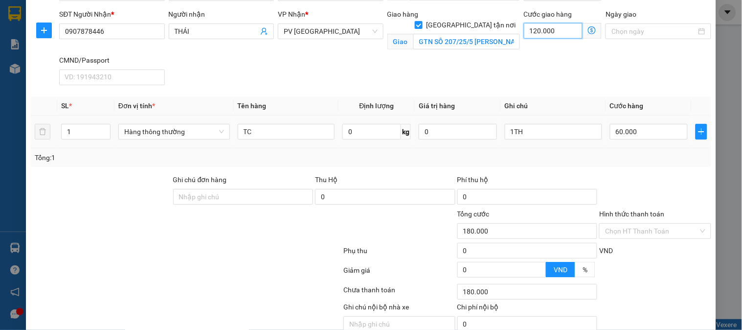
scroll to position [187, 0]
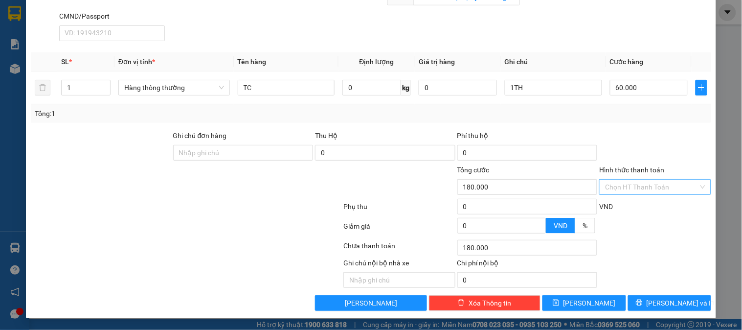
type input "120.000"
click at [605, 192] on input "Hình thức thanh toán" at bounding box center [651, 187] width 93 height 15
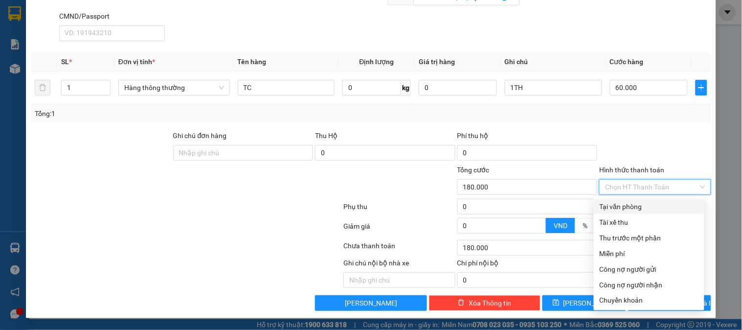
click at [610, 207] on div "Tại văn phòng" at bounding box center [649, 206] width 99 height 11
type input "0"
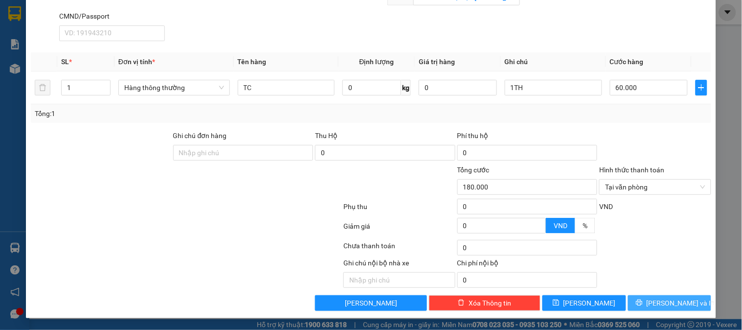
click at [649, 308] on button "[PERSON_NAME] và In" at bounding box center [669, 303] width 83 height 16
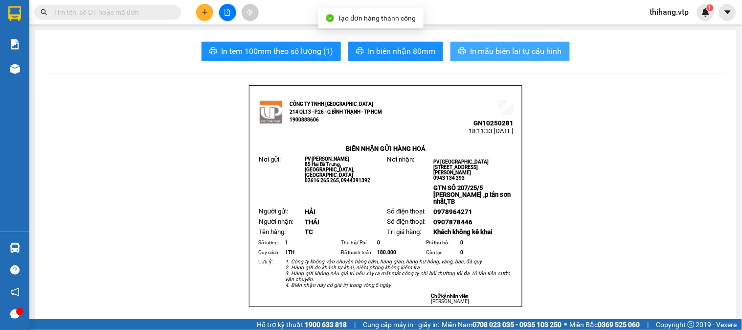
click at [491, 56] on span "In mẫu biên lai tự cấu hình" at bounding box center [516, 51] width 92 height 12
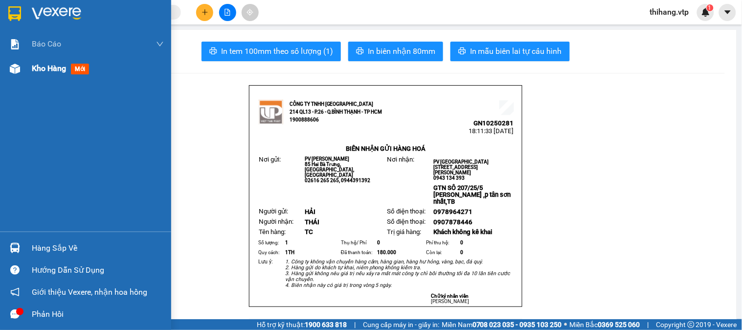
click at [27, 67] on div "Kho hàng mới" at bounding box center [85, 68] width 171 height 24
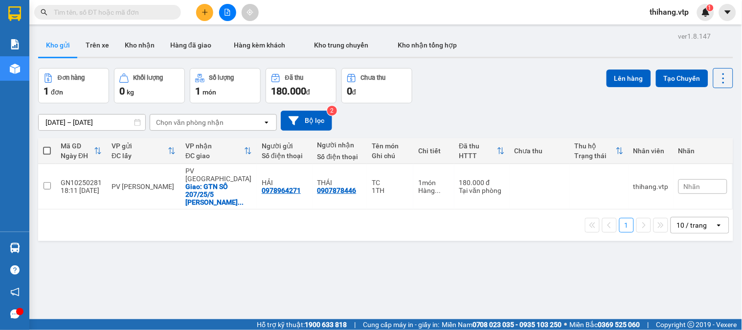
click at [46, 147] on span at bounding box center [47, 151] width 8 height 8
click at [47, 146] on input "checkbox" at bounding box center [47, 146] width 0 height 0
checkbox input "true"
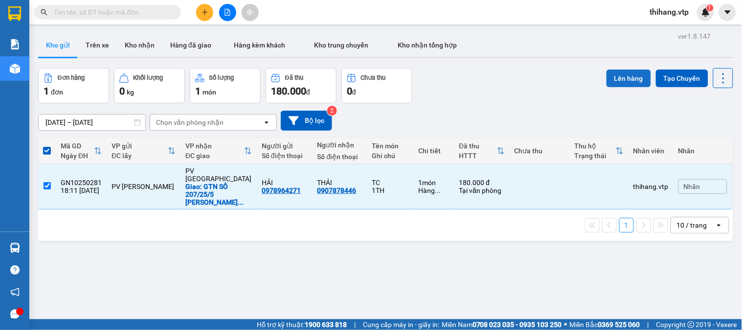
click at [623, 75] on button "Lên hàng" at bounding box center [629, 78] width 45 height 18
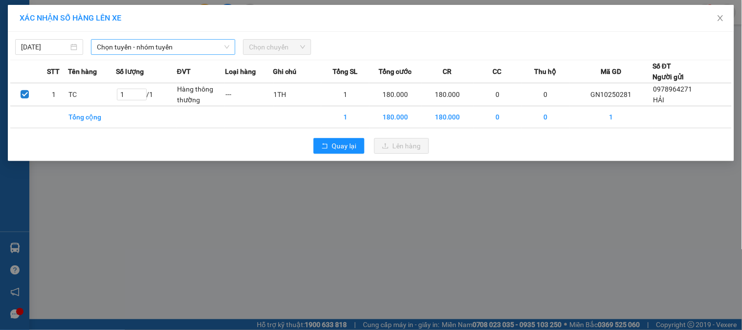
click at [187, 54] on input "search" at bounding box center [160, 47] width 126 height 15
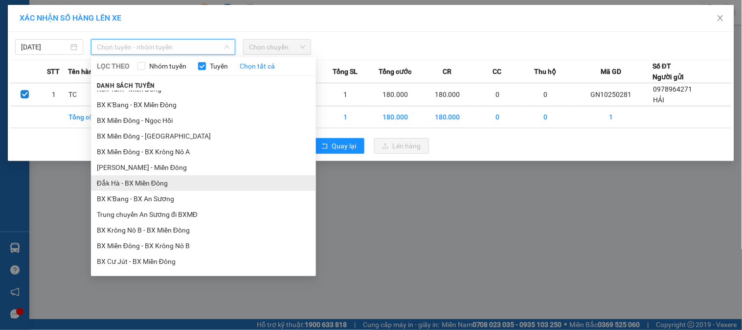
scroll to position [217, 0]
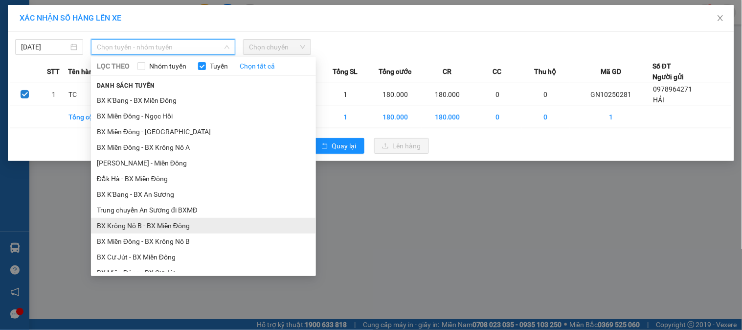
click at [135, 219] on li "BX Krông Nô B - BX Miền Đông" at bounding box center [203, 226] width 225 height 16
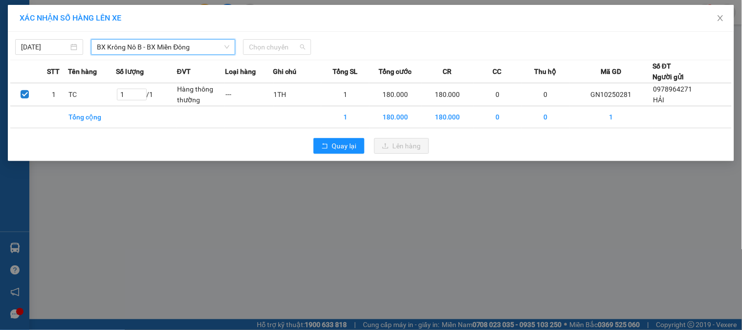
drag, startPoint x: 265, startPoint y: 47, endPoint x: 280, endPoint y: 67, distance: 24.8
click at [265, 47] on span "Chọn chuyến" at bounding box center [277, 47] width 56 height 15
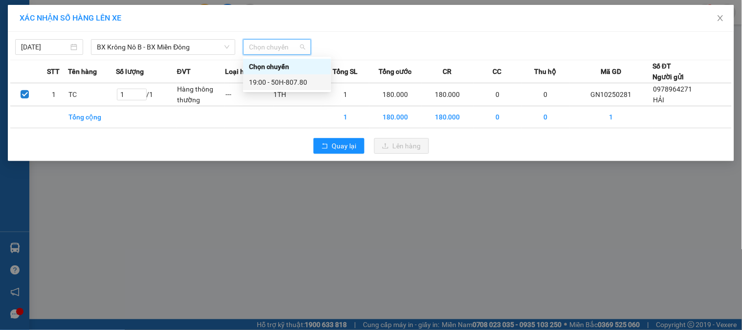
click at [286, 81] on div "19:00 - 50H-807.80" at bounding box center [287, 82] width 76 height 11
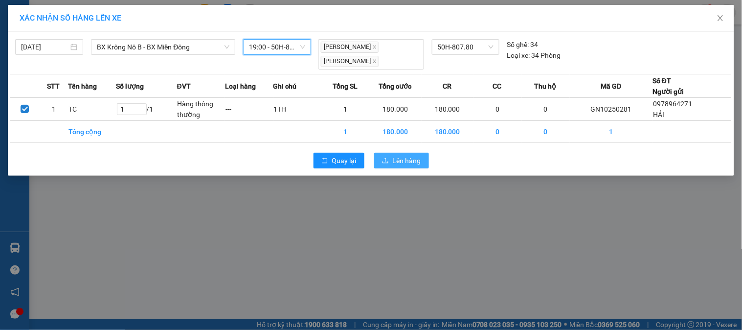
click at [403, 155] on span "Lên hàng" at bounding box center [407, 160] width 28 height 11
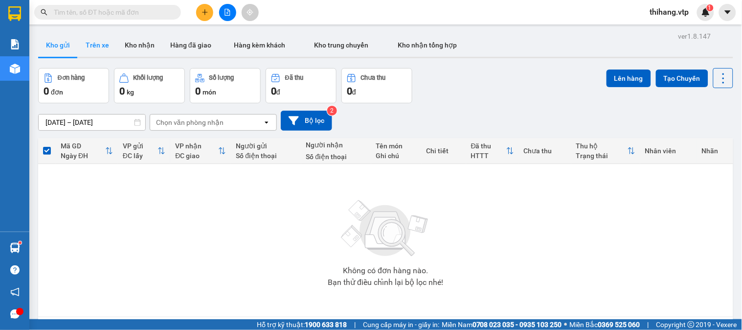
click at [89, 45] on button "Trên xe" at bounding box center [97, 44] width 39 height 23
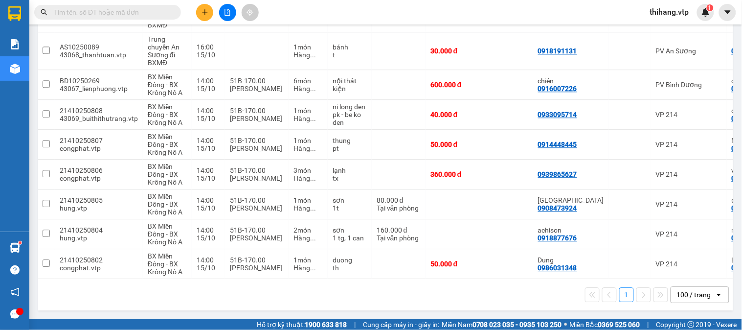
scroll to position [0, 1]
drag, startPoint x: 400, startPoint y: 279, endPoint x: 446, endPoint y: 279, distance: 46.0
click at [446, 279] on div "1 100 / trang open" at bounding box center [385, 294] width 695 height 31
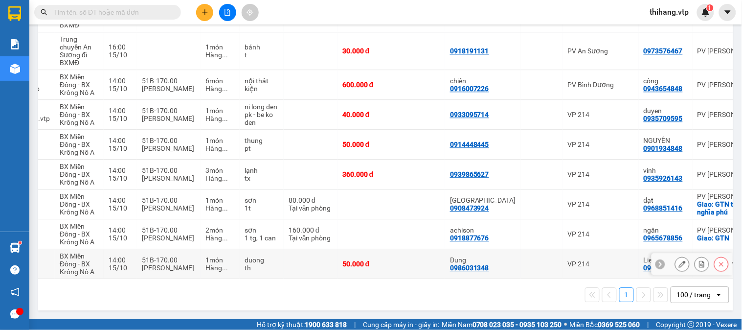
scroll to position [0, 90]
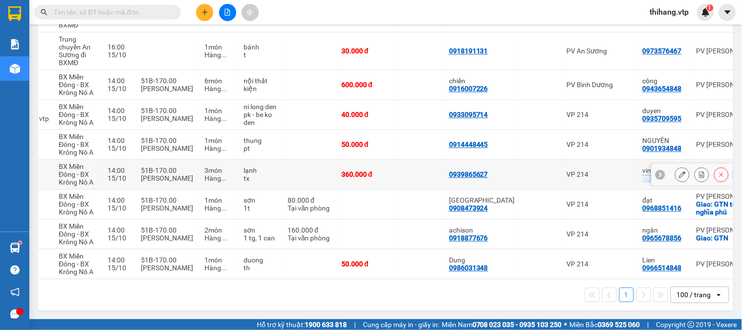
drag, startPoint x: 610, startPoint y: 172, endPoint x: 666, endPoint y: 174, distance: 55.8
click at [666, 174] on tr "21410250806 congphat.vtp BX Miền Đông - BX Krông Nô A 14:00 [DATE] 51B-170.00 […" at bounding box center [374, 175] width 853 height 30
checkbox input "true"
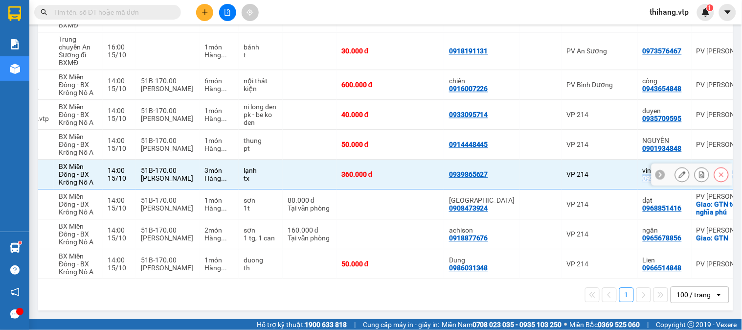
copy tr "0935926143 PV [PERSON_NAME] 0"
paste input "0935926143 PV [PERSON_NAME] 0"
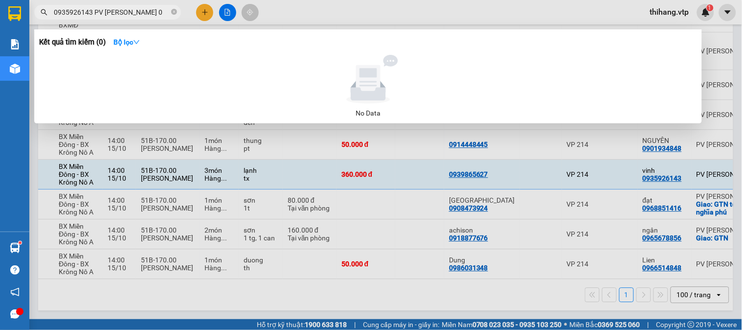
drag, startPoint x: 149, startPoint y: 17, endPoint x: 94, endPoint y: 15, distance: 54.8
click at [94, 15] on input "0935926143 PV [PERSON_NAME] 0" at bounding box center [111, 12] width 115 height 11
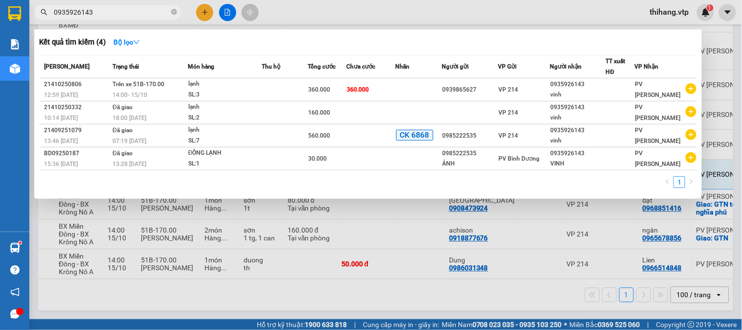
type input "0935926143"
click at [301, 20] on div at bounding box center [371, 165] width 742 height 330
